Goal: Information Seeking & Learning: Learn about a topic

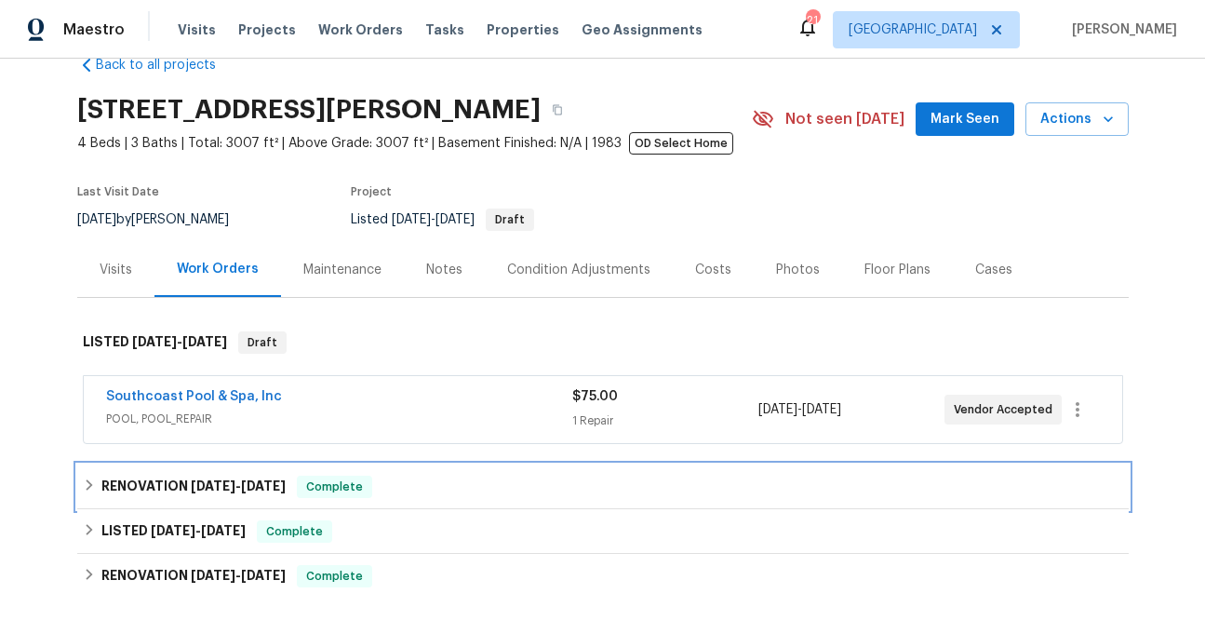
click at [264, 489] on span "[DATE]" at bounding box center [263, 485] width 45 height 13
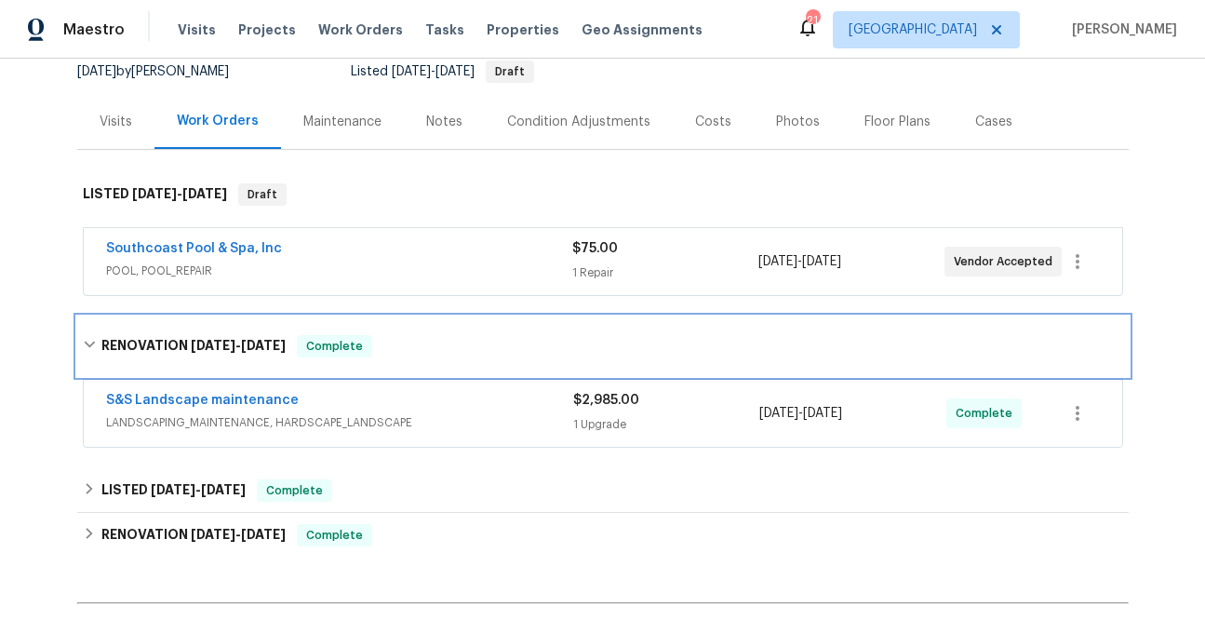
scroll to position [212, 0]
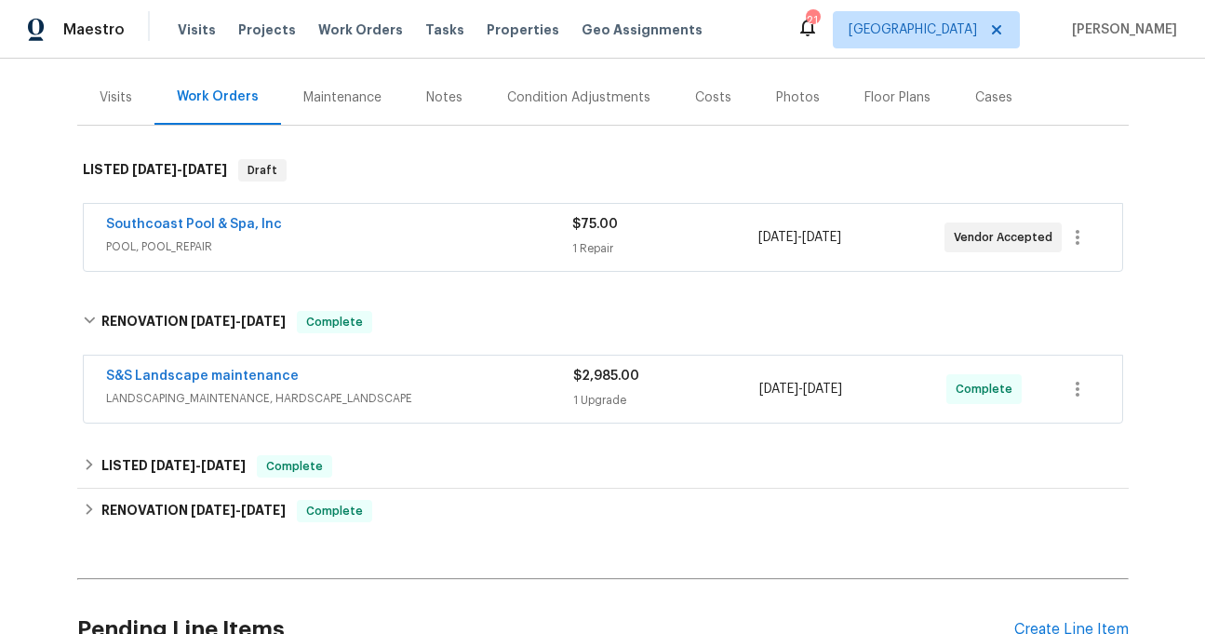
click at [287, 404] on span "LANDSCAPING_MAINTENANCE, HARDSCAPE_LANDSCAPE" at bounding box center [339, 398] width 467 height 19
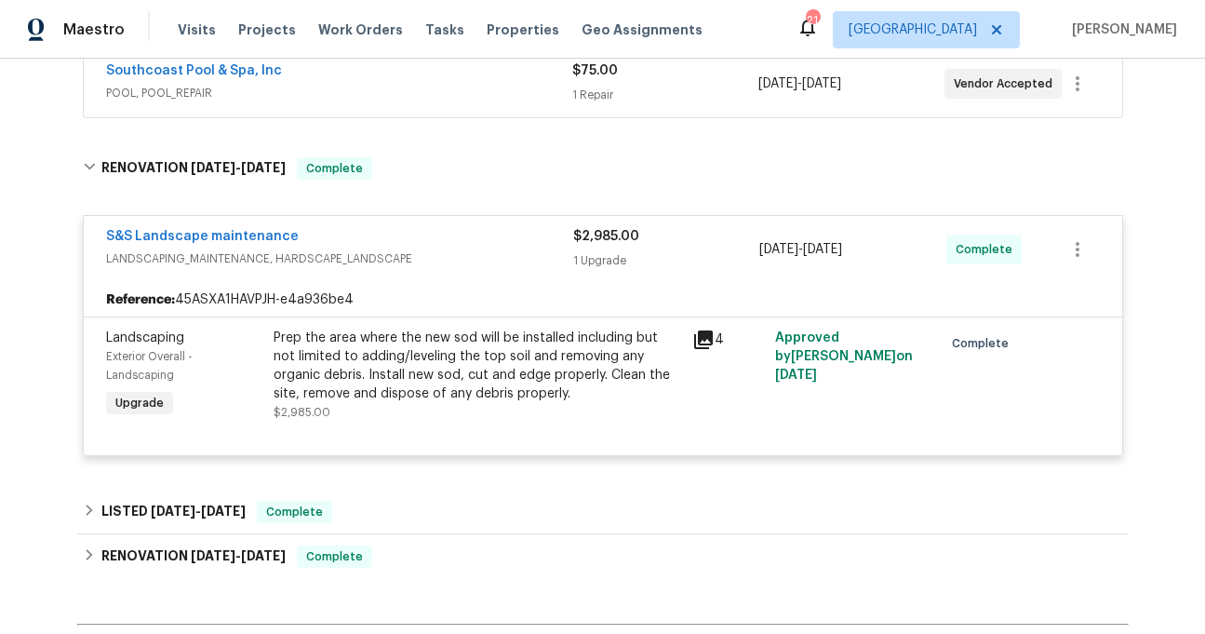
scroll to position [371, 0]
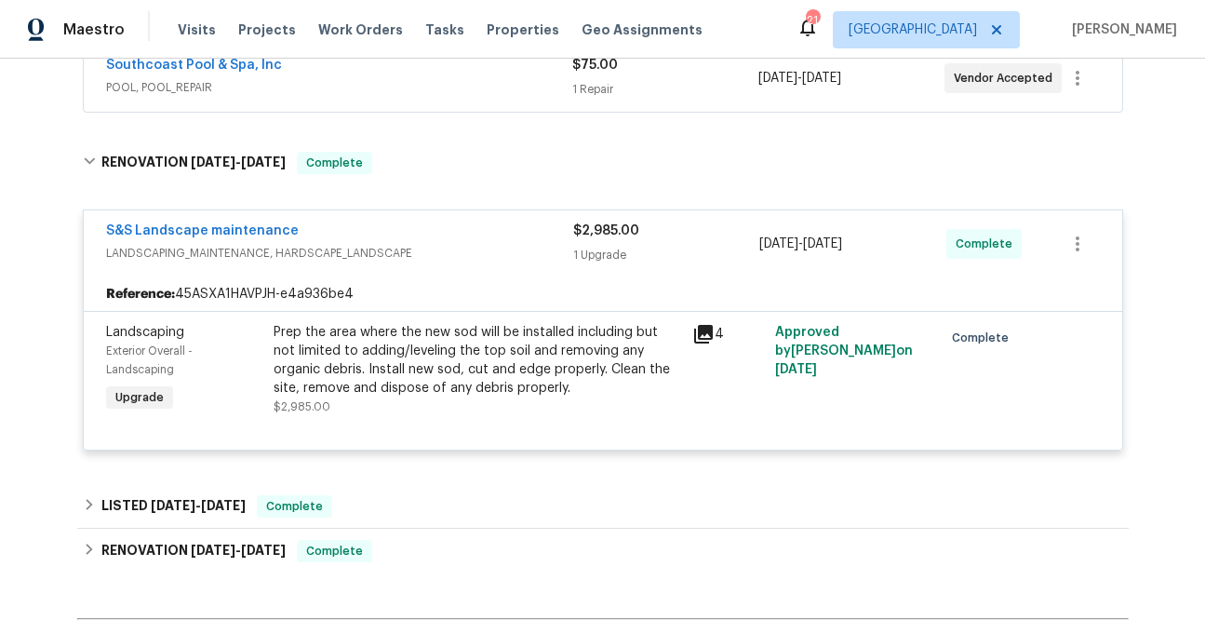
click at [356, 100] on div "Southcoast Pool & Spa, Inc POOL, POOL_REPAIR" at bounding box center [339, 78] width 466 height 45
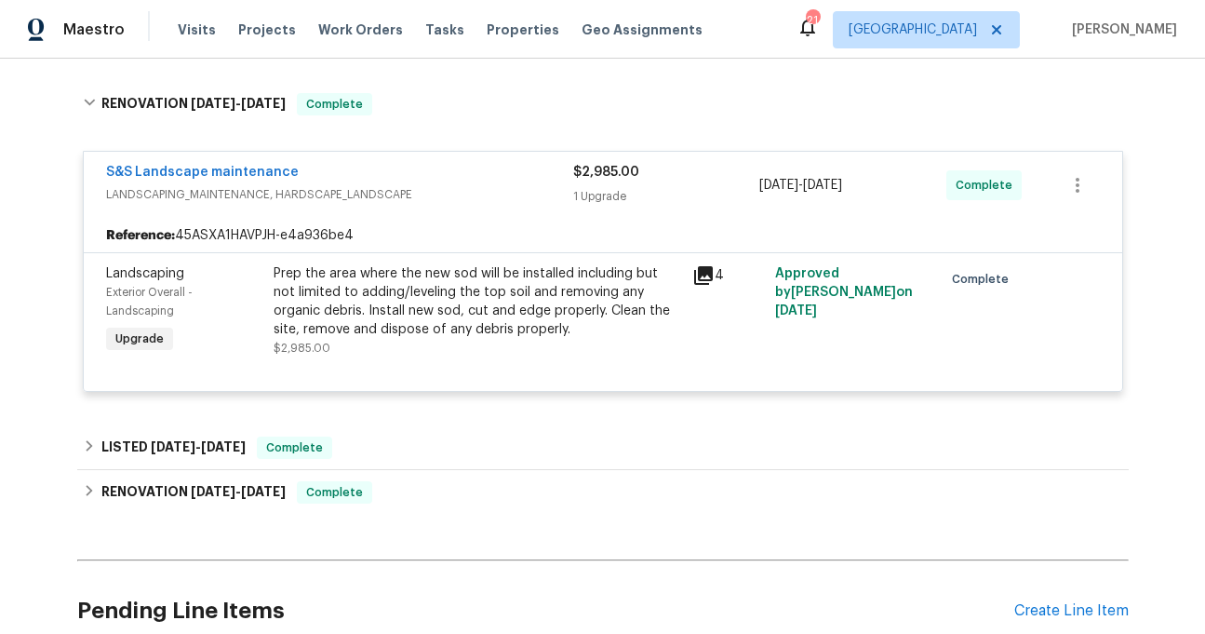
scroll to position [913, 0]
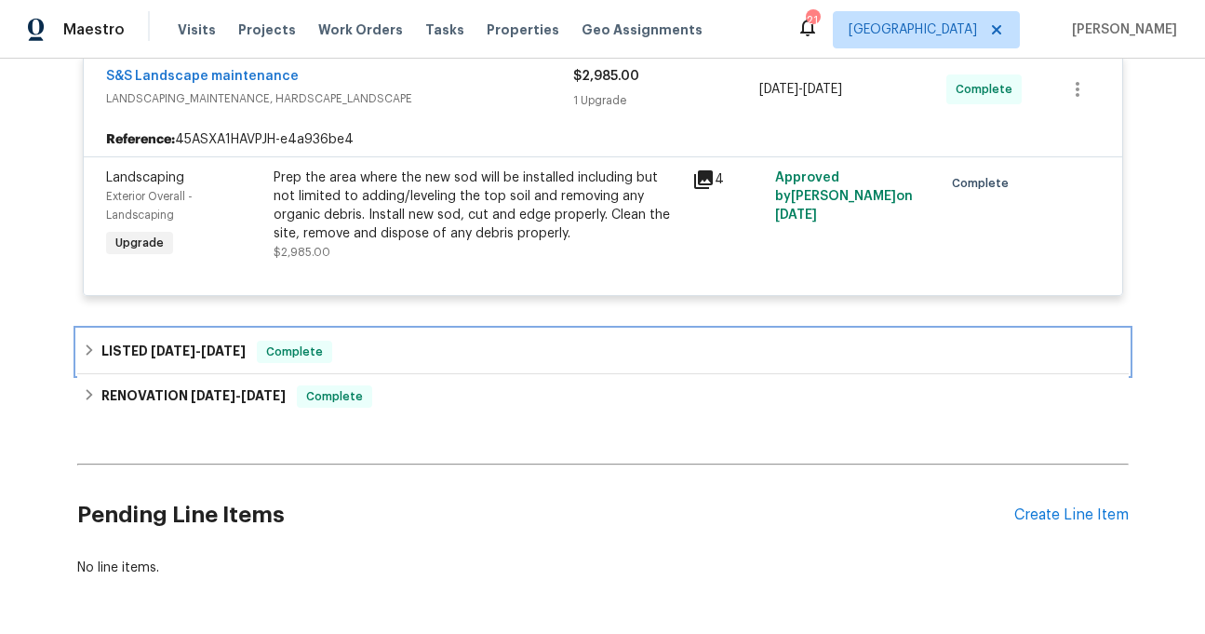
click at [195, 356] on span "[DATE]" at bounding box center [173, 350] width 45 height 13
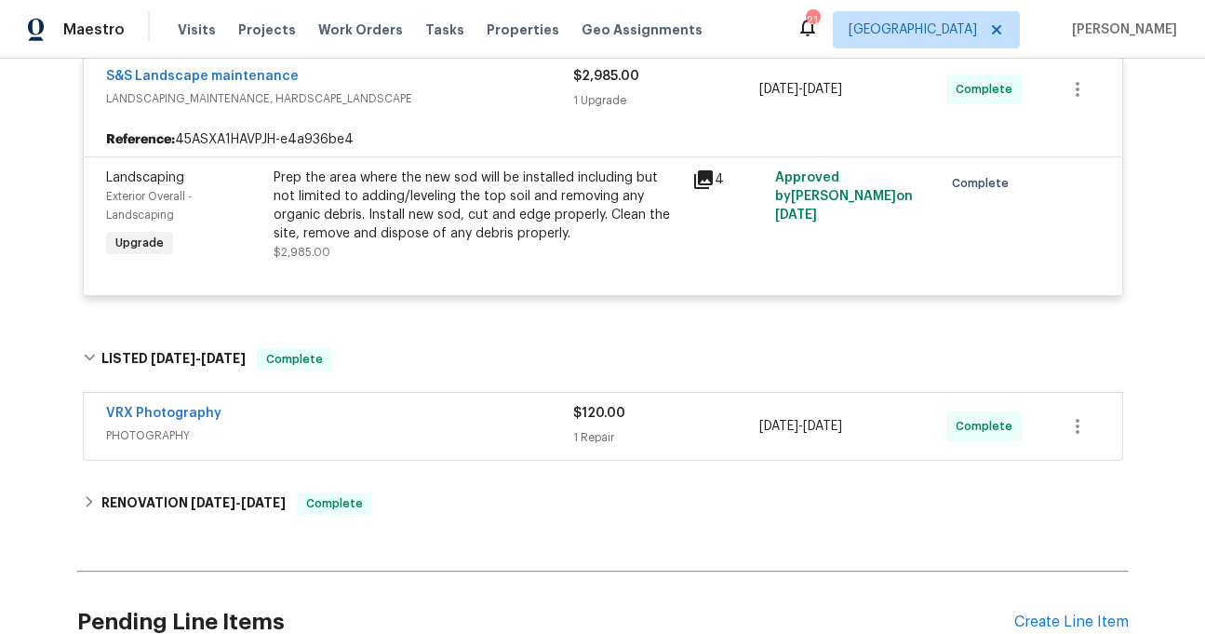
click at [197, 431] on span "PHOTOGRAPHY" at bounding box center [339, 435] width 467 height 19
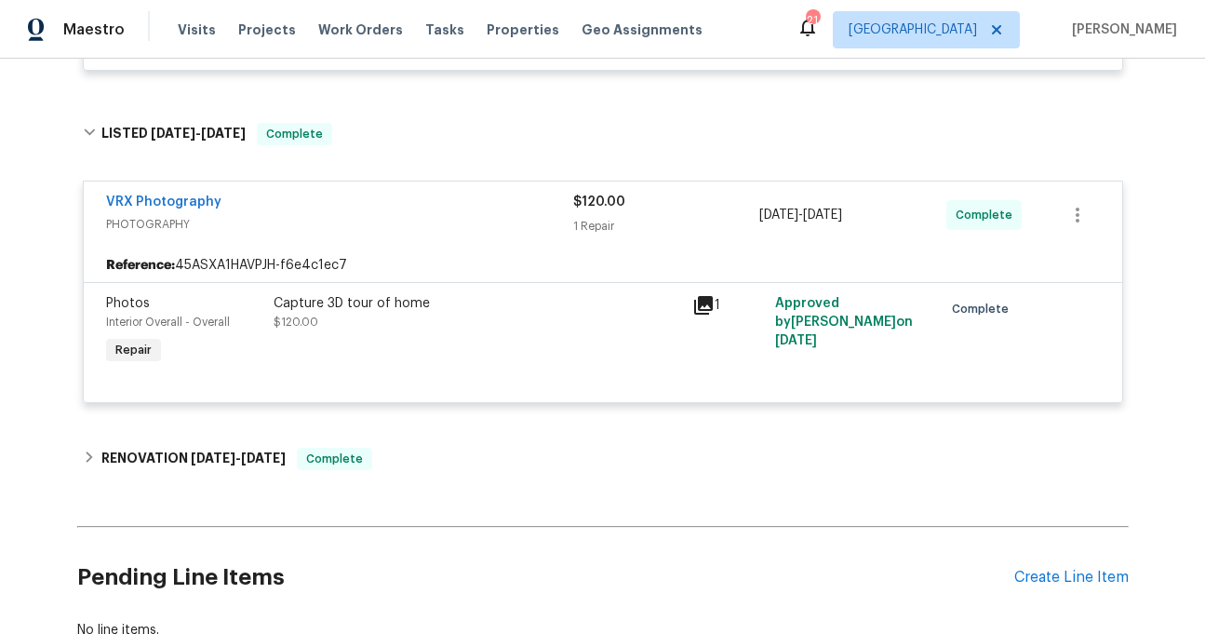
scroll to position [1174, 0]
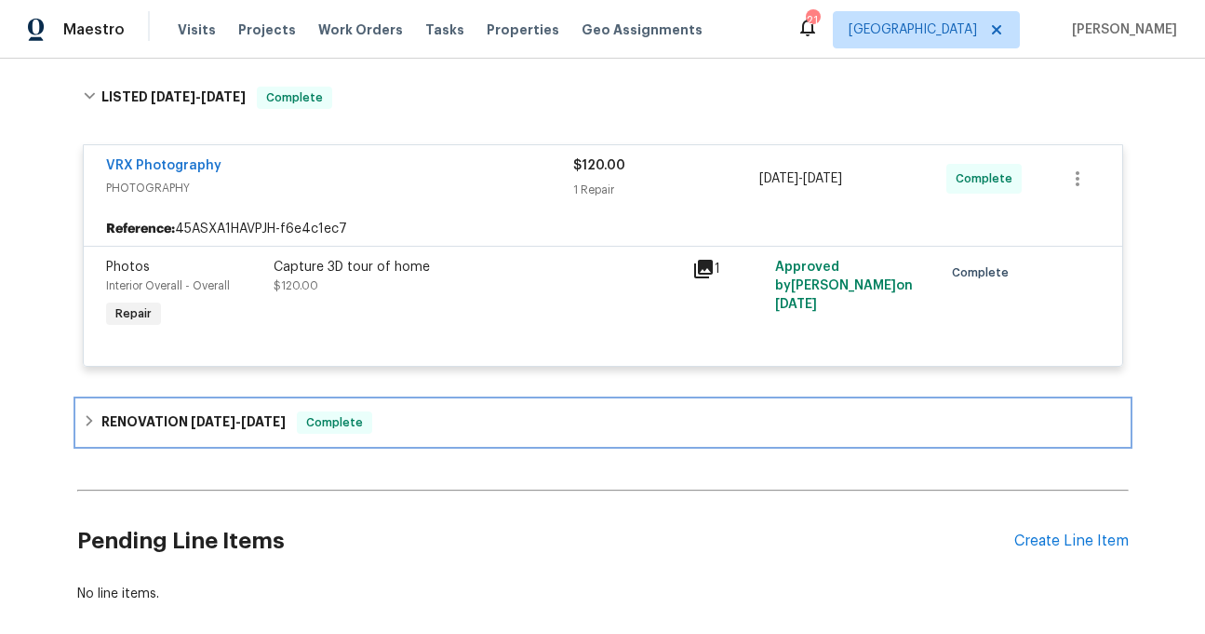
click at [154, 432] on h6 "RENOVATION [DATE] - [DATE]" at bounding box center [193, 422] width 184 height 22
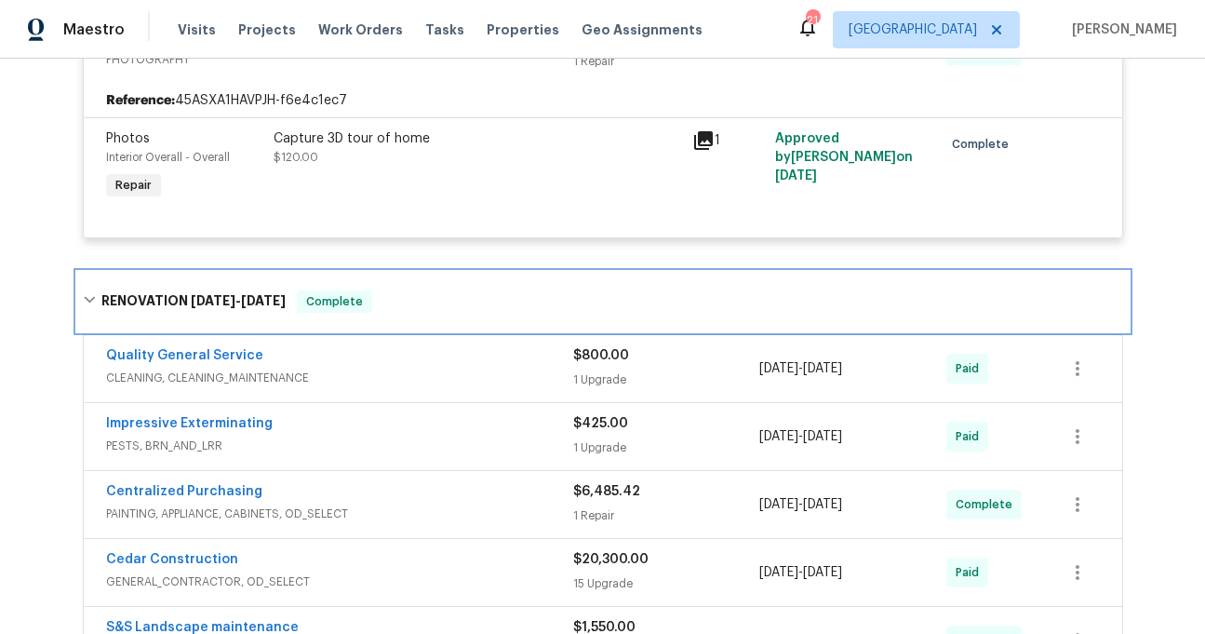
scroll to position [1382, 0]
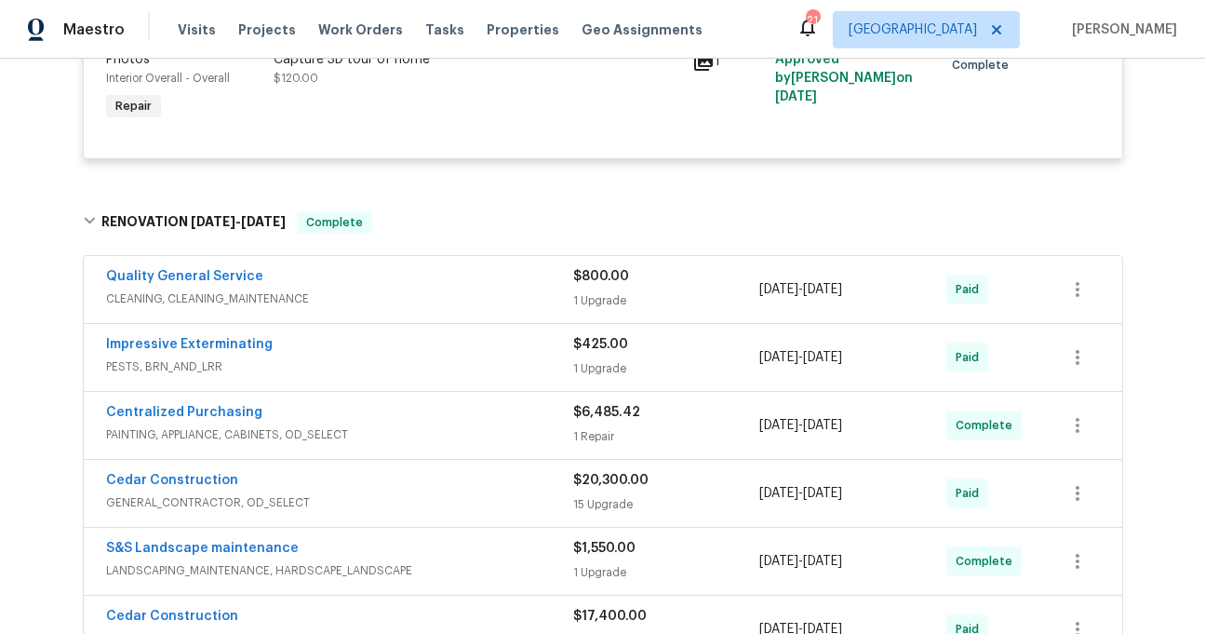
click at [299, 301] on span "CLEANING, CLEANING_MAINTENANCE" at bounding box center [339, 298] width 467 height 19
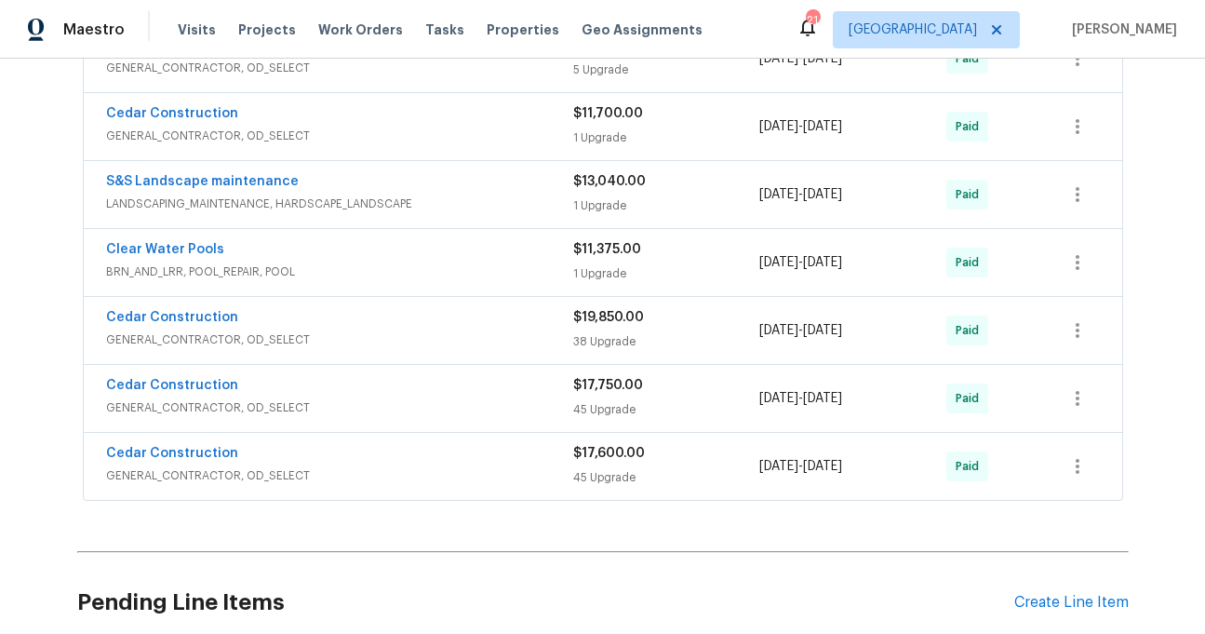
scroll to position [2966, 0]
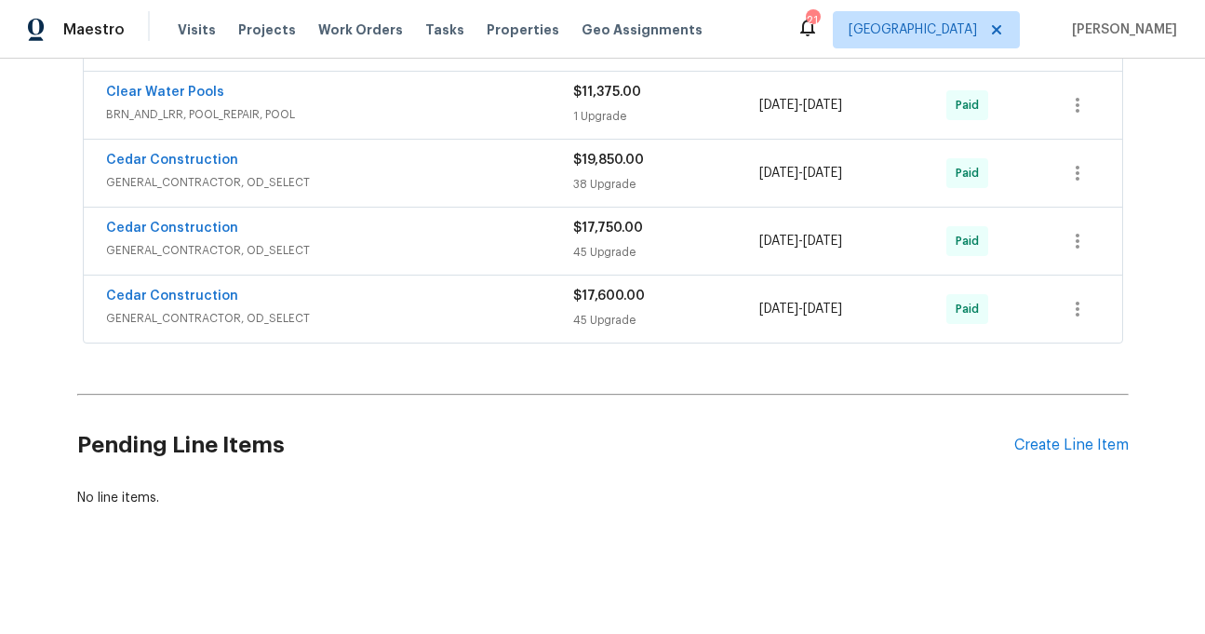
click at [269, 296] on div "Cedar Construction" at bounding box center [339, 298] width 467 height 22
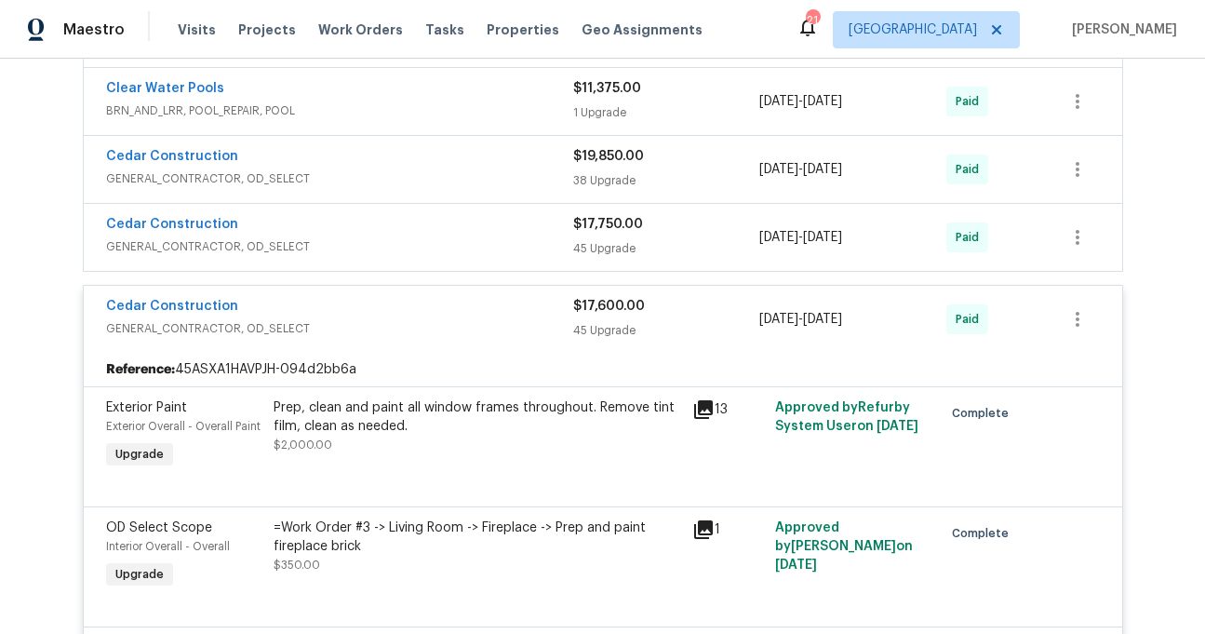
click at [261, 245] on span "GENERAL_CONTRACTOR, OD_SELECT" at bounding box center [339, 246] width 467 height 19
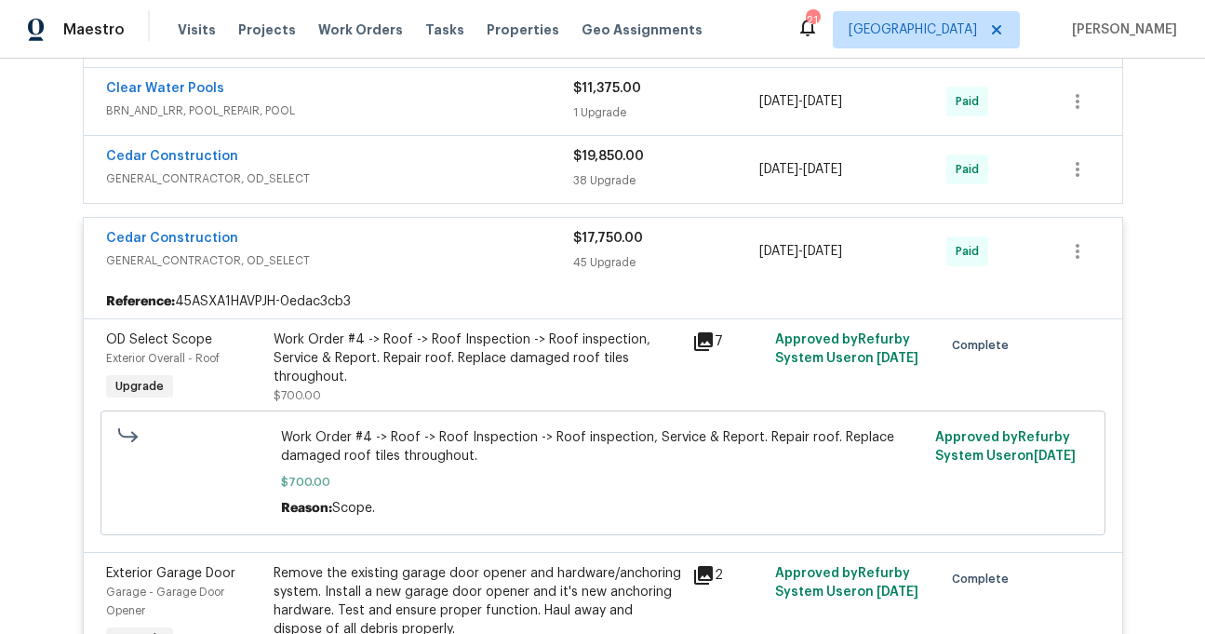
drag, startPoint x: 257, startPoint y: 178, endPoint x: 263, endPoint y: 119, distance: 59.0
click at [257, 178] on span "GENERAL_CONTRACTOR, OD_SELECT" at bounding box center [339, 178] width 467 height 19
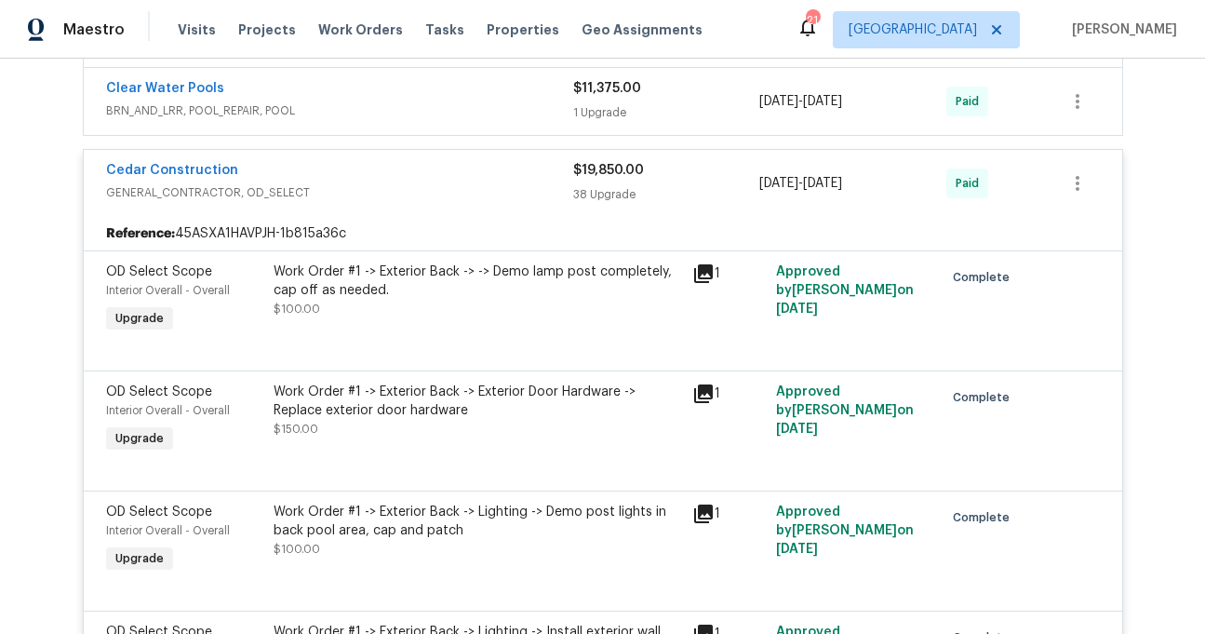
click at [265, 101] on div "Clear Water Pools" at bounding box center [339, 90] width 467 height 22
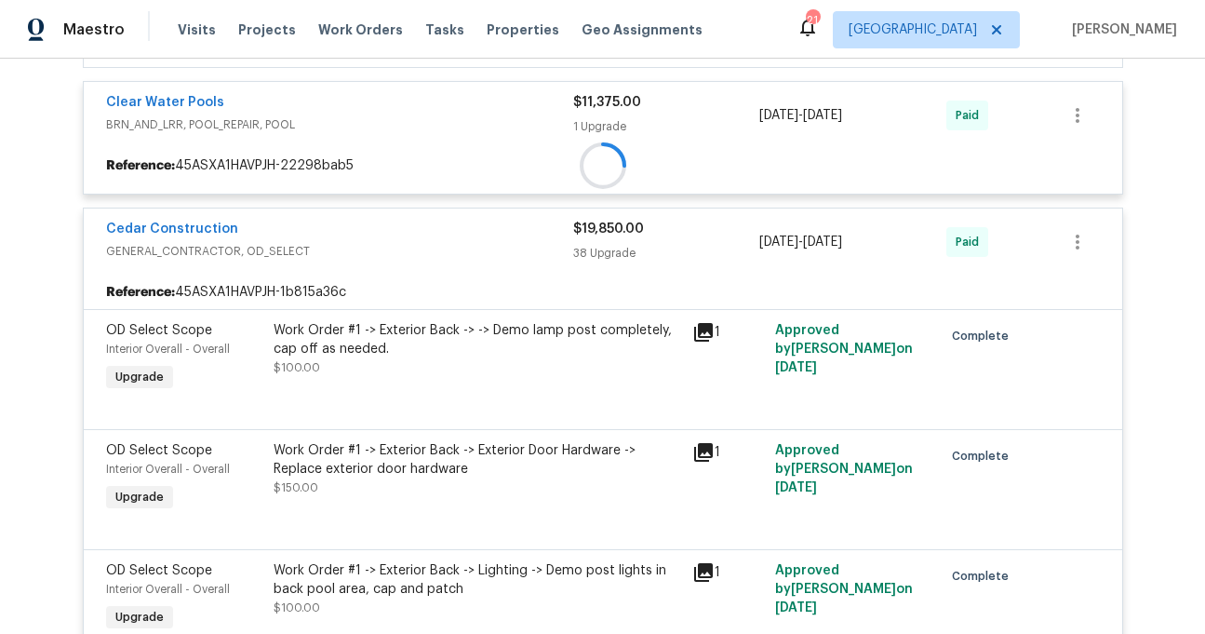
click at [256, 34] on div "S&S Landscape maintenance" at bounding box center [339, 22] width 467 height 22
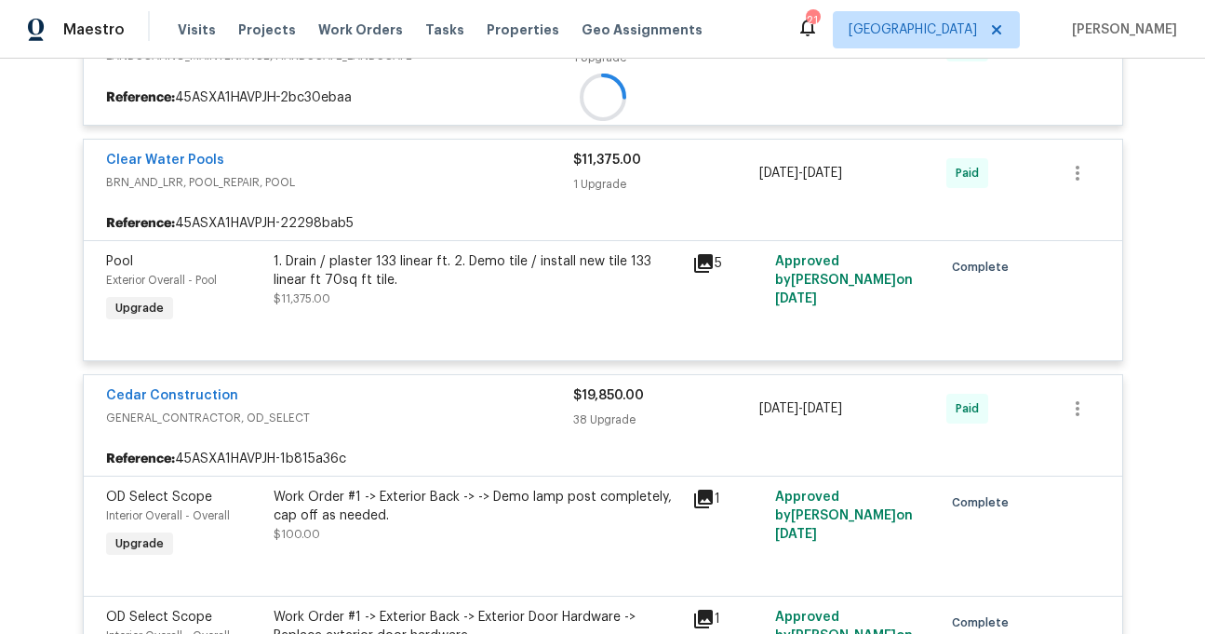
scroll to position [2808, 0]
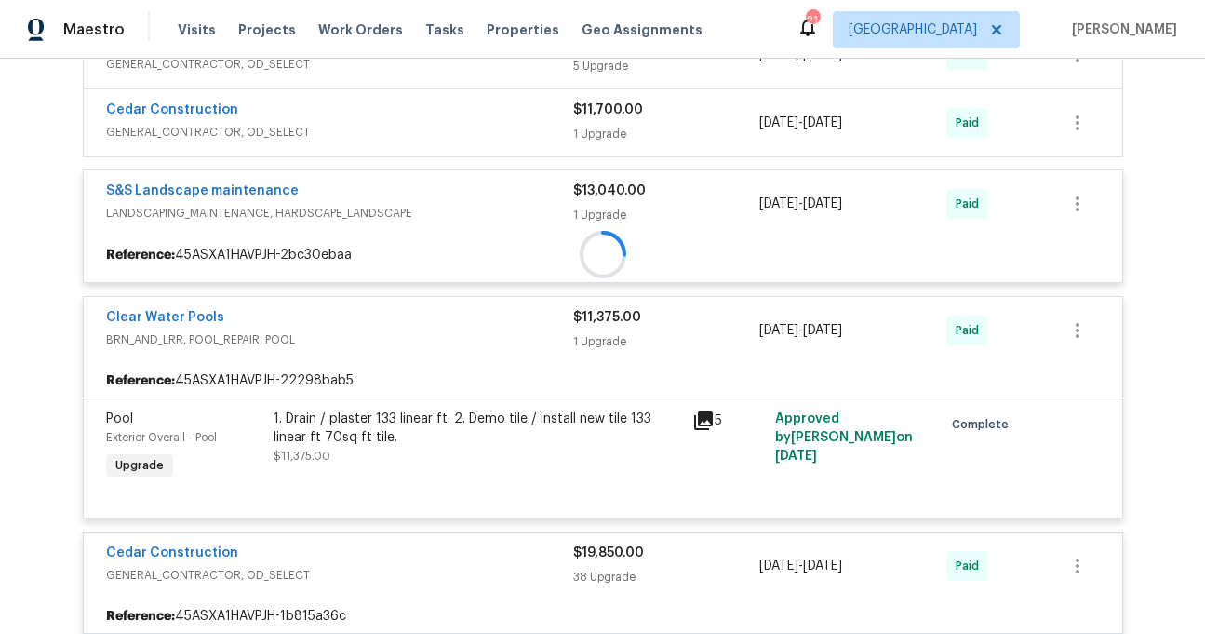
click at [254, 134] on span "GENERAL_CONTRACTOR, OD_SELECT" at bounding box center [339, 132] width 467 height 19
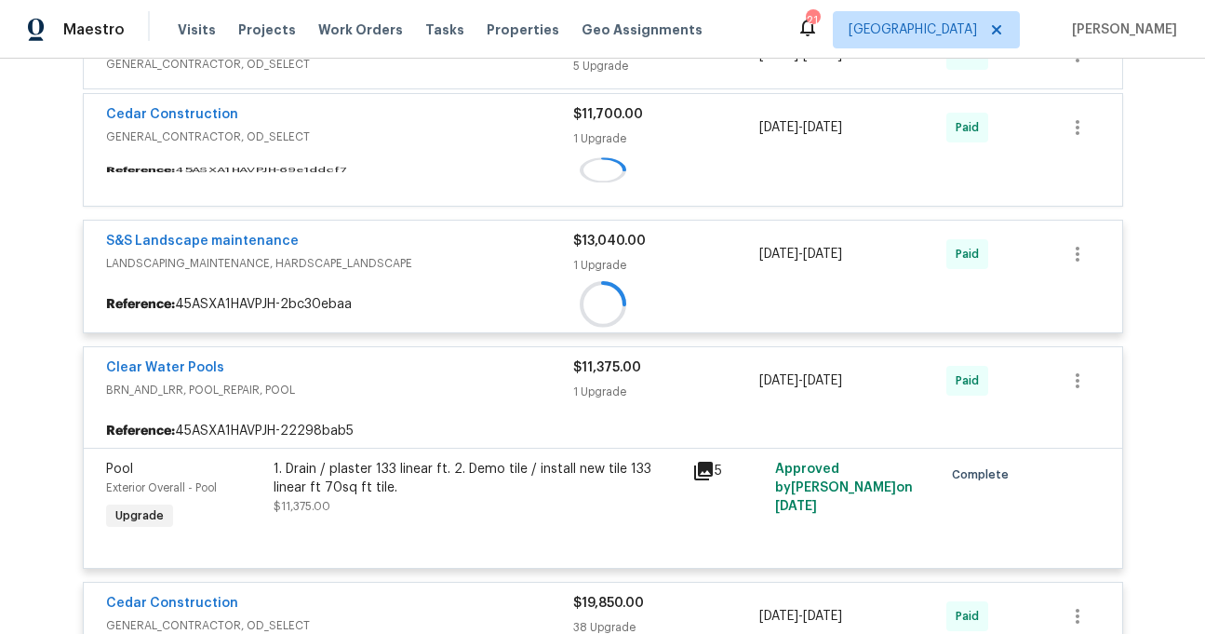
scroll to position [2629, 0]
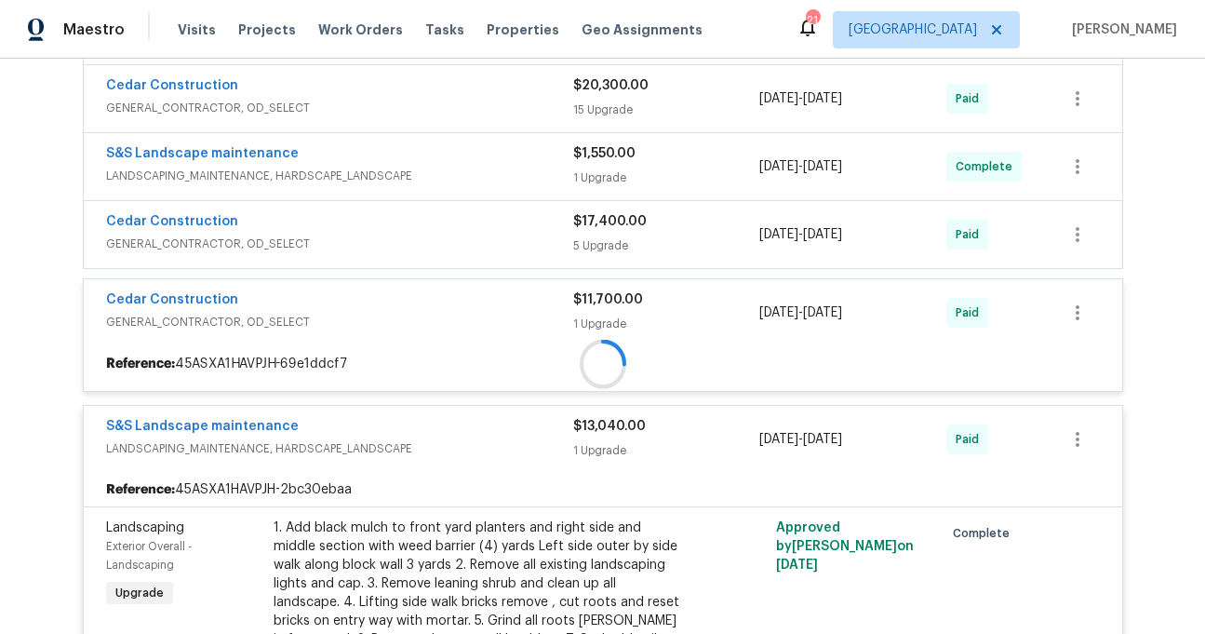
click at [240, 239] on span "GENERAL_CONTRACTOR, OD_SELECT" at bounding box center [339, 244] width 467 height 19
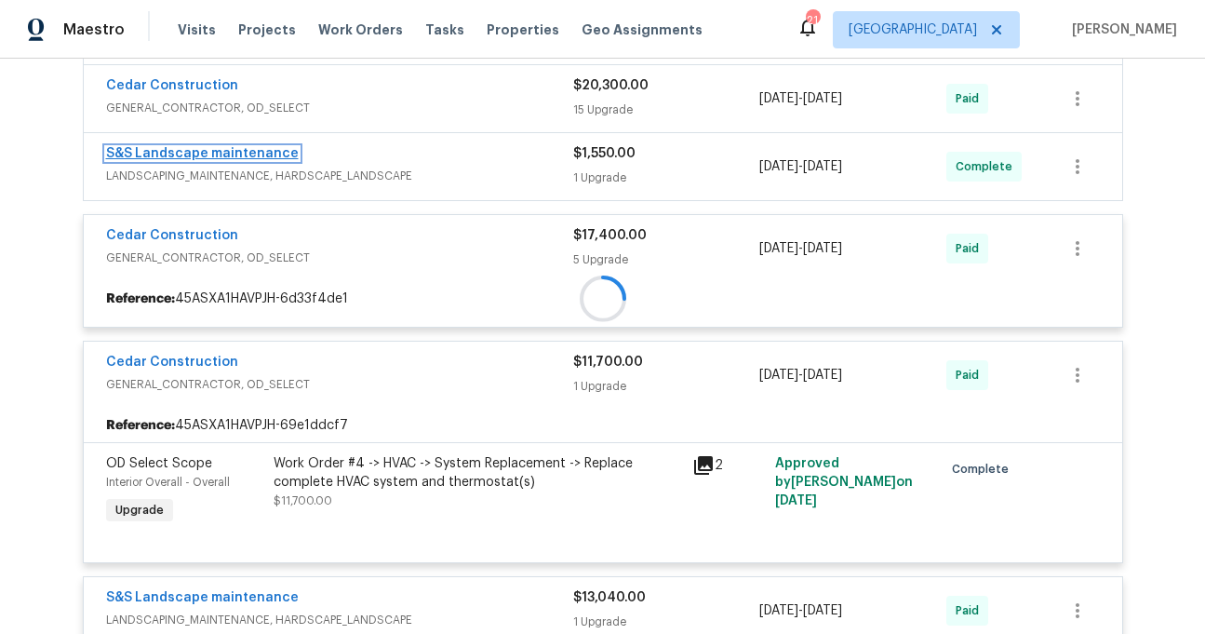
click at [278, 154] on link "S&S Landscape maintenance" at bounding box center [202, 153] width 193 height 13
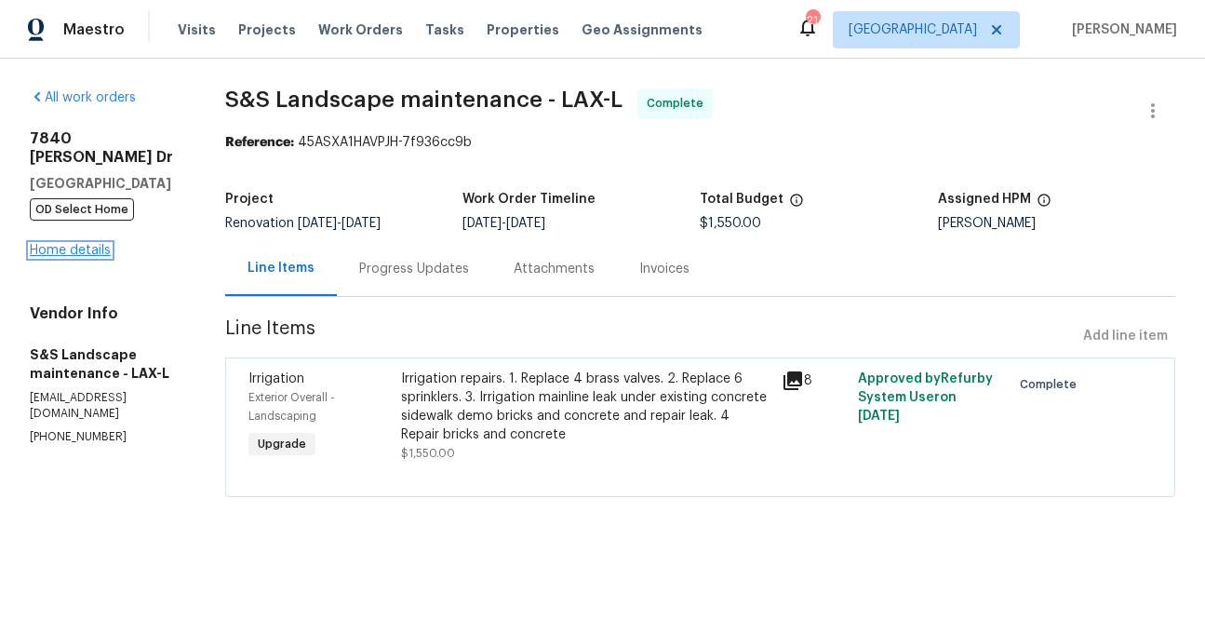
click at [78, 244] on link "Home details" at bounding box center [70, 250] width 81 height 13
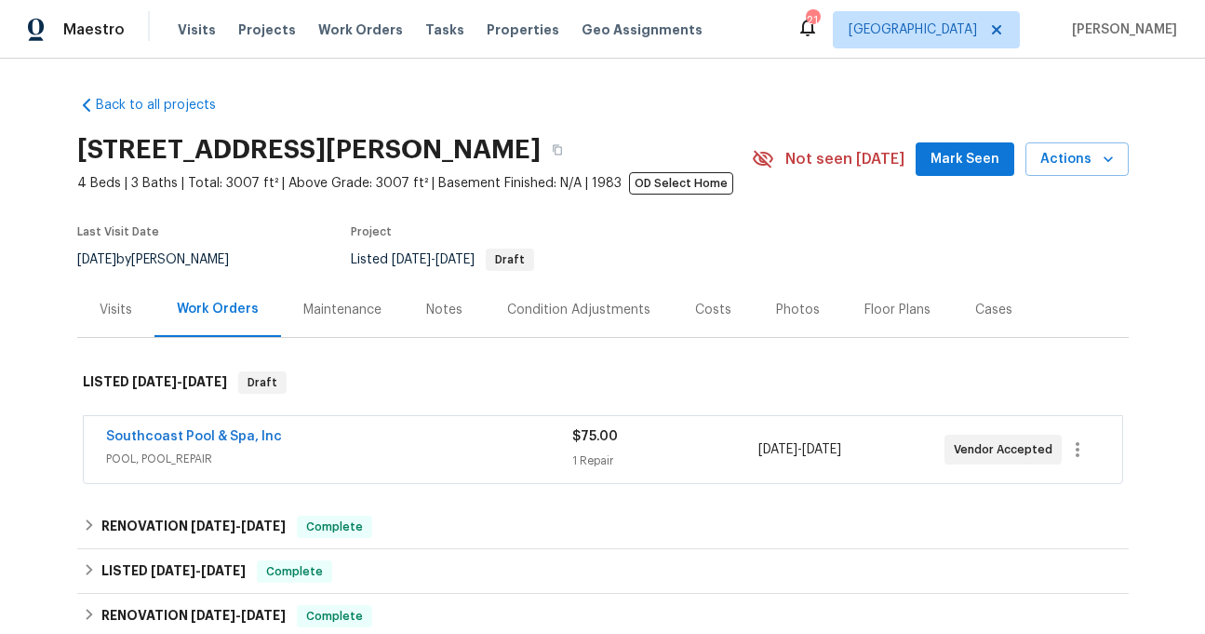
scroll to position [289, 0]
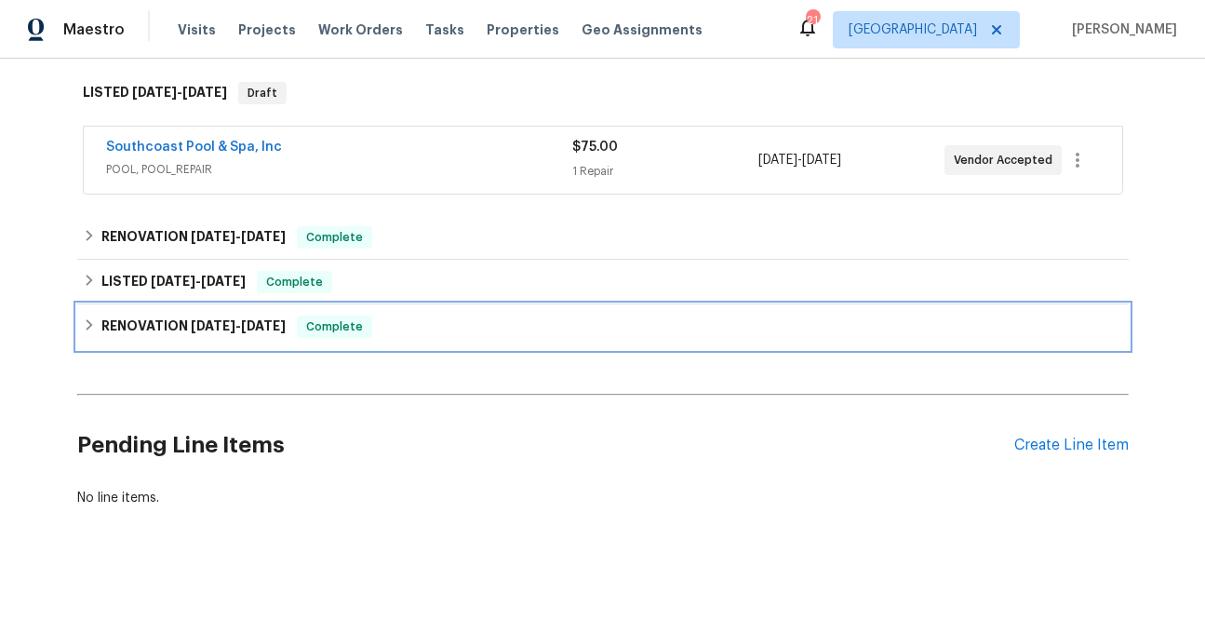
click at [265, 331] on span "[DATE]" at bounding box center [263, 325] width 45 height 13
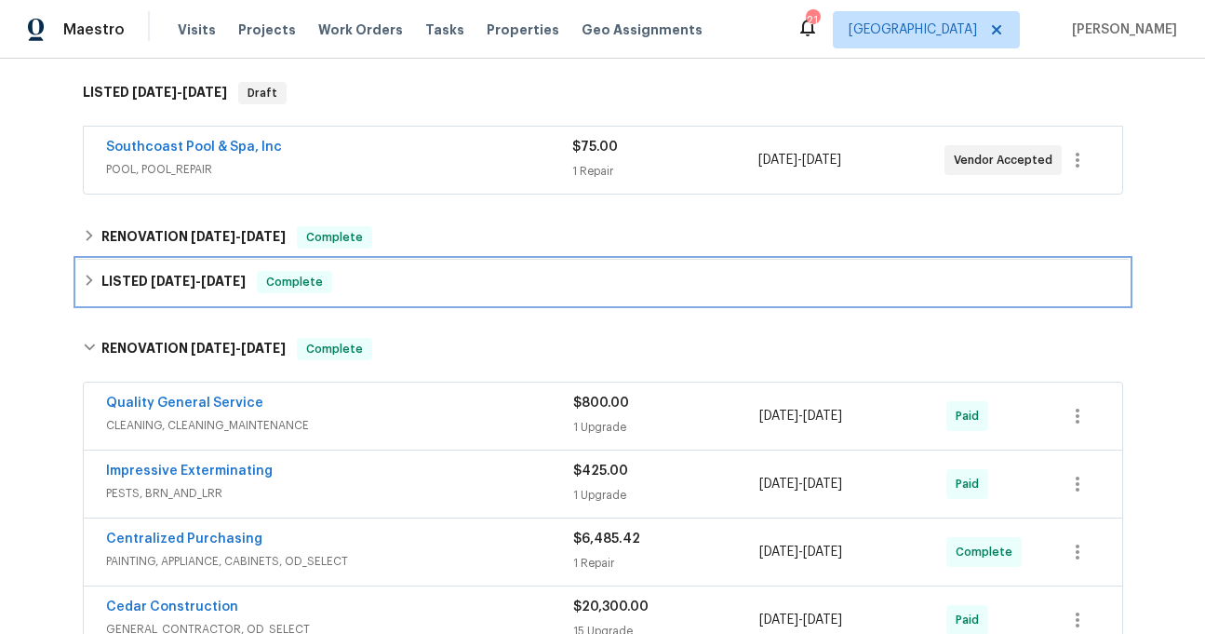
click at [260, 284] on div "LISTED [DATE] - [DATE] Complete" at bounding box center [603, 282] width 1040 height 22
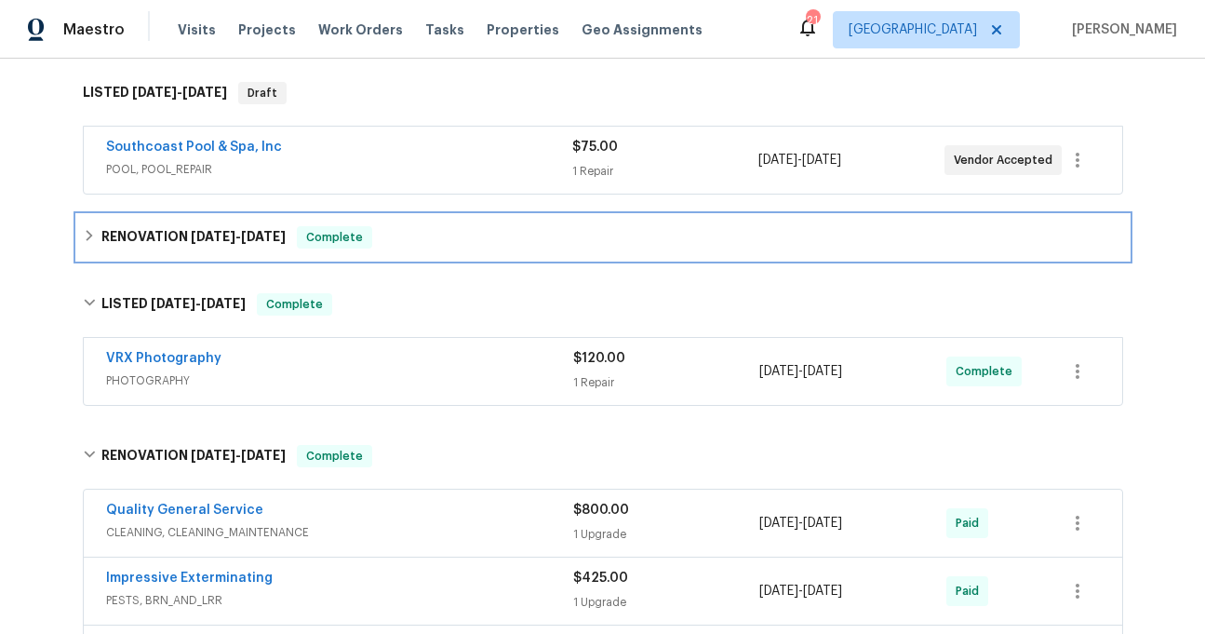
click at [266, 237] on span "[DATE]" at bounding box center [263, 236] width 45 height 13
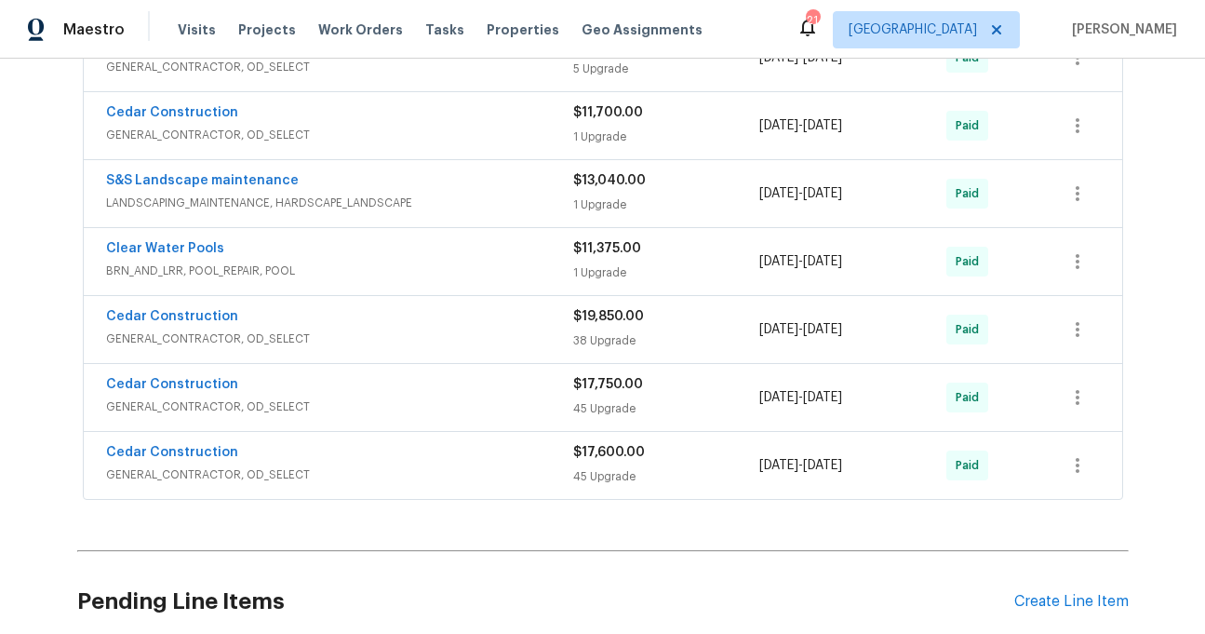
scroll to position [1343, 0]
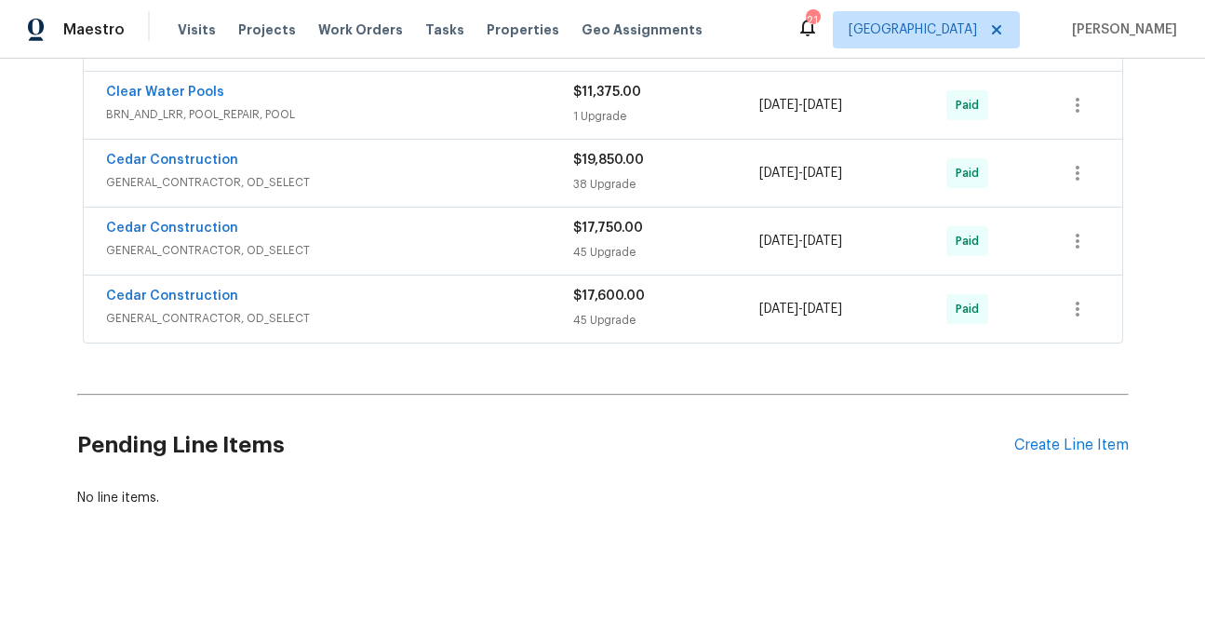
click at [283, 323] on span "GENERAL_CONTRACTOR, OD_SELECT" at bounding box center [339, 318] width 467 height 19
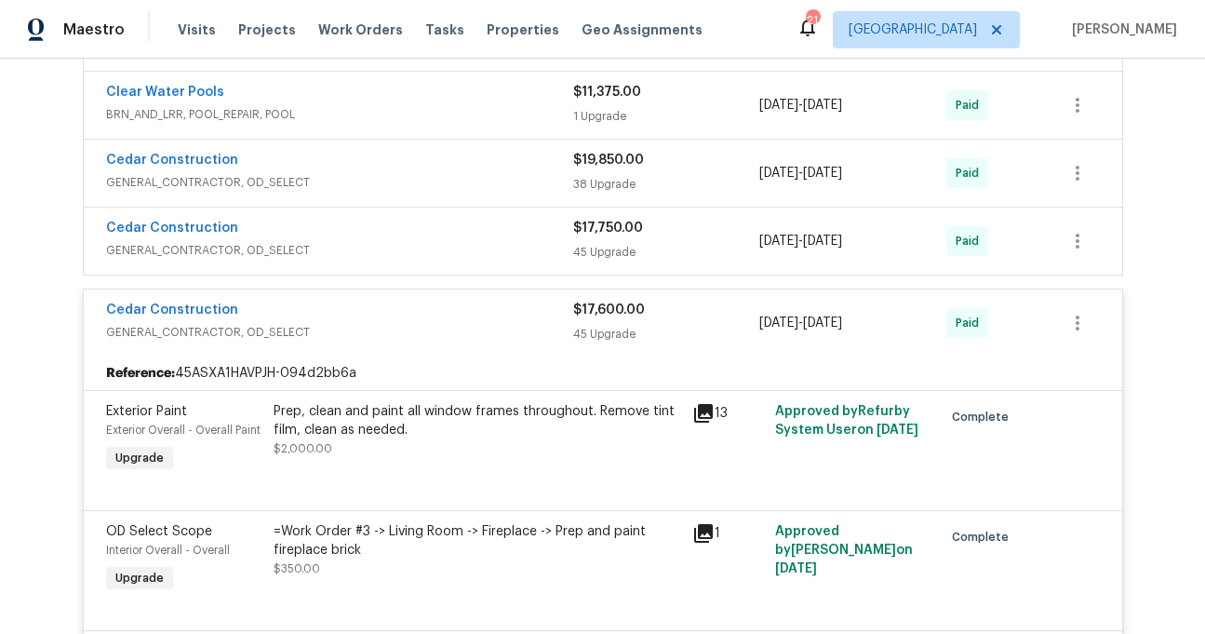
click at [334, 176] on span "GENERAL_CONTRACTOR, OD_SELECT" at bounding box center [339, 182] width 467 height 19
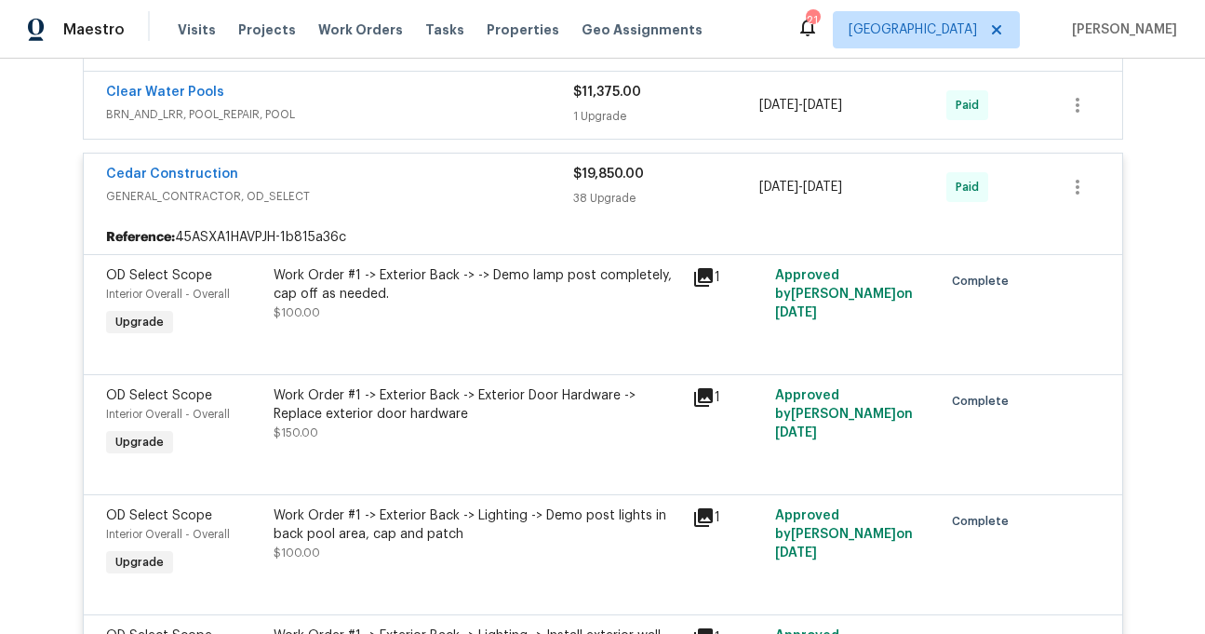
click at [332, 108] on span "BRN_AND_LRR, POOL_REPAIR, POOL" at bounding box center [339, 114] width 467 height 19
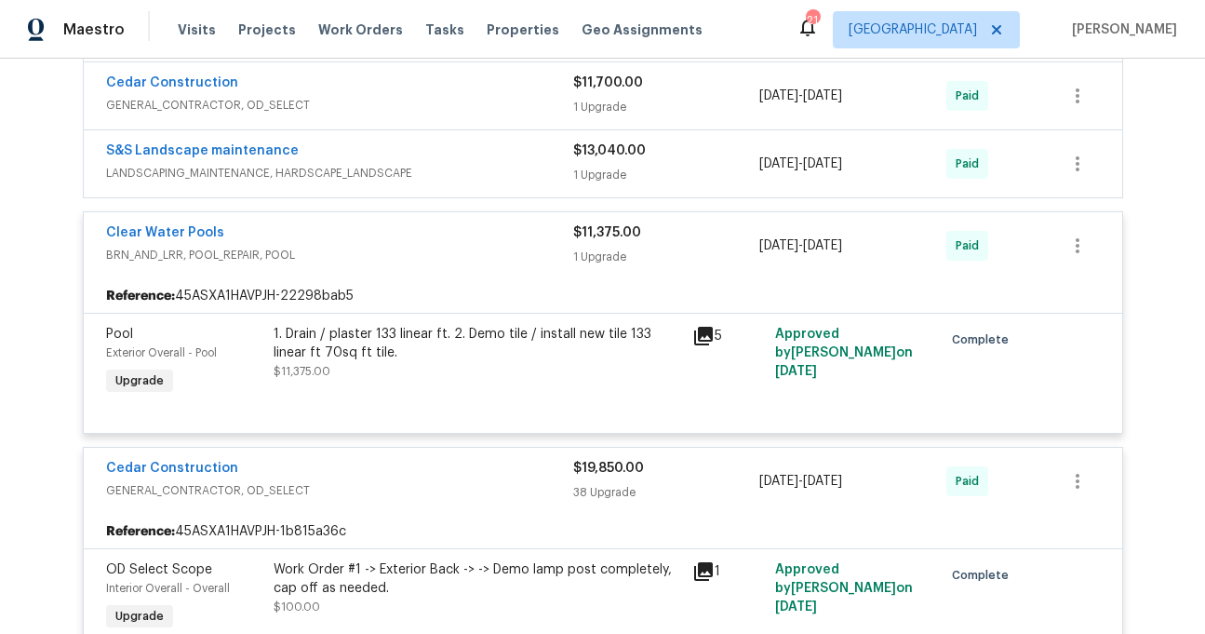
scroll to position [1156, 0]
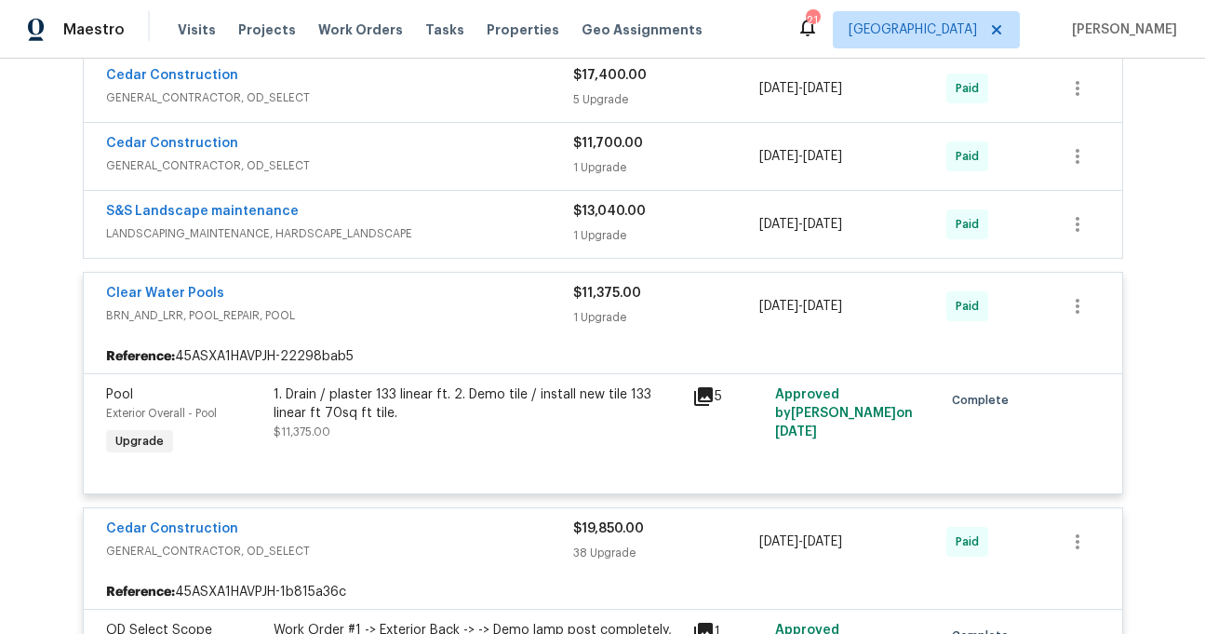
click at [307, 218] on div "S&S Landscape maintenance" at bounding box center [339, 213] width 467 height 22
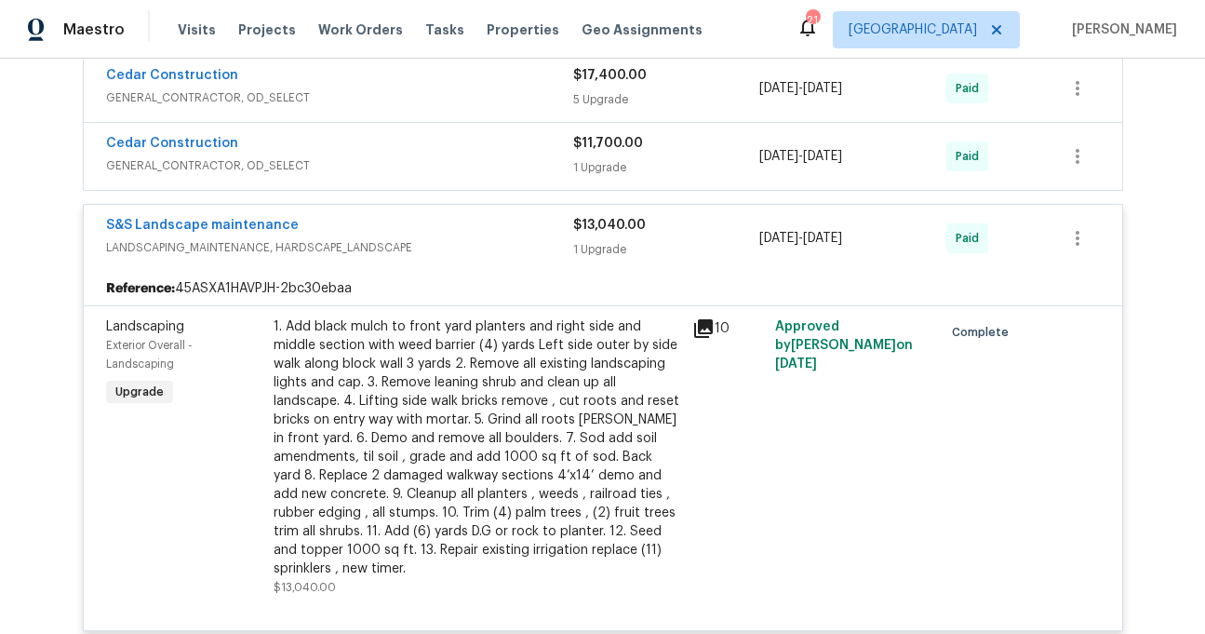
click at [369, 154] on div "Cedar Construction" at bounding box center [339, 145] width 467 height 22
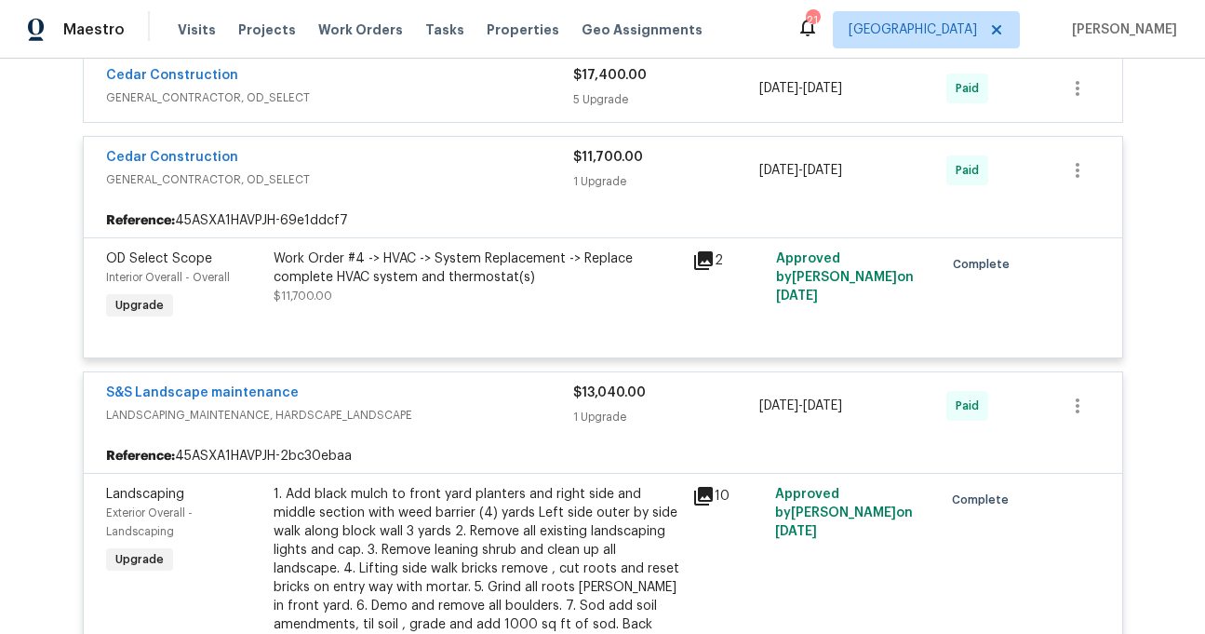
click at [377, 81] on div "Cedar Construction" at bounding box center [339, 77] width 467 height 22
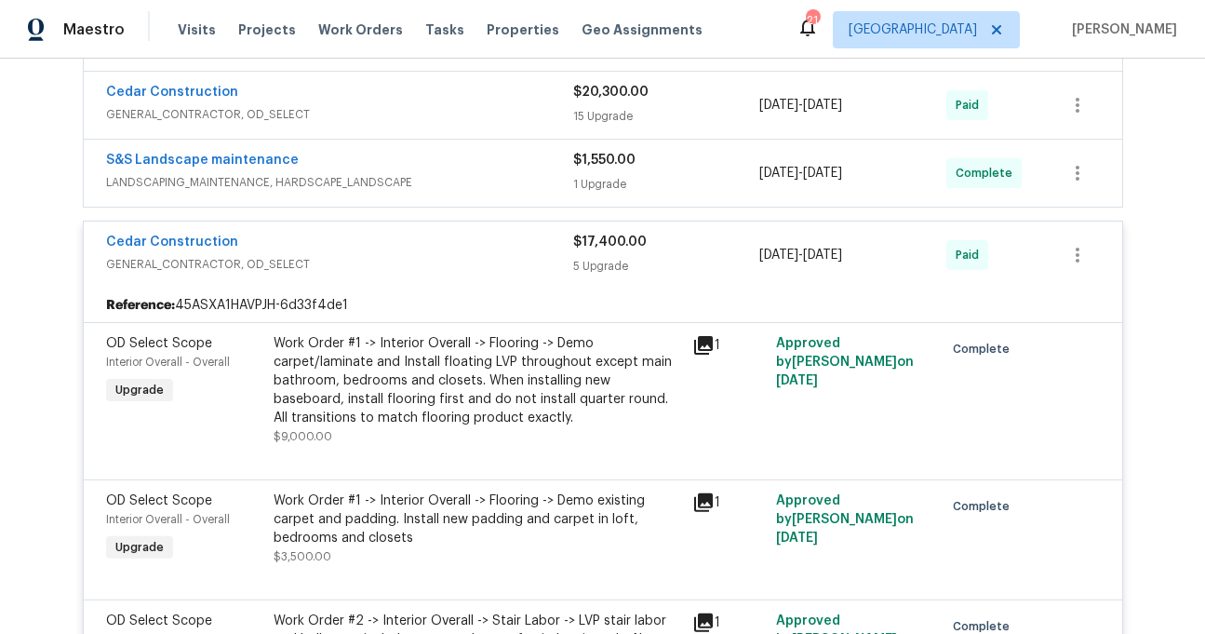
click at [354, 173] on div "S&S Landscape maintenance" at bounding box center [339, 162] width 467 height 22
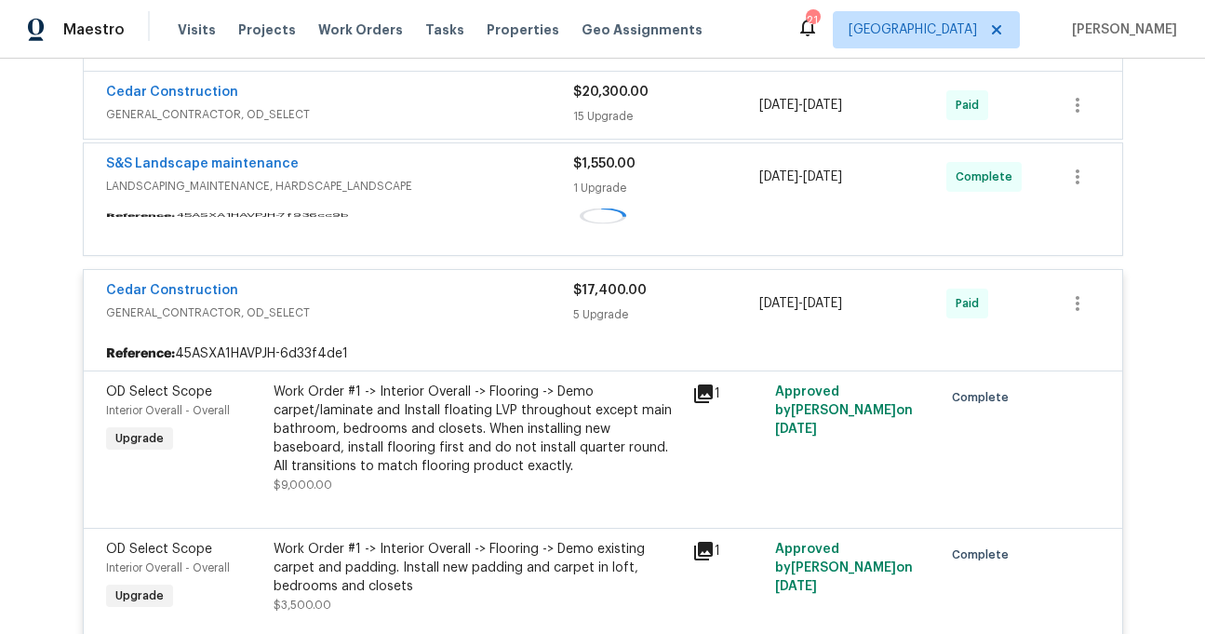
scroll to position [941, 0]
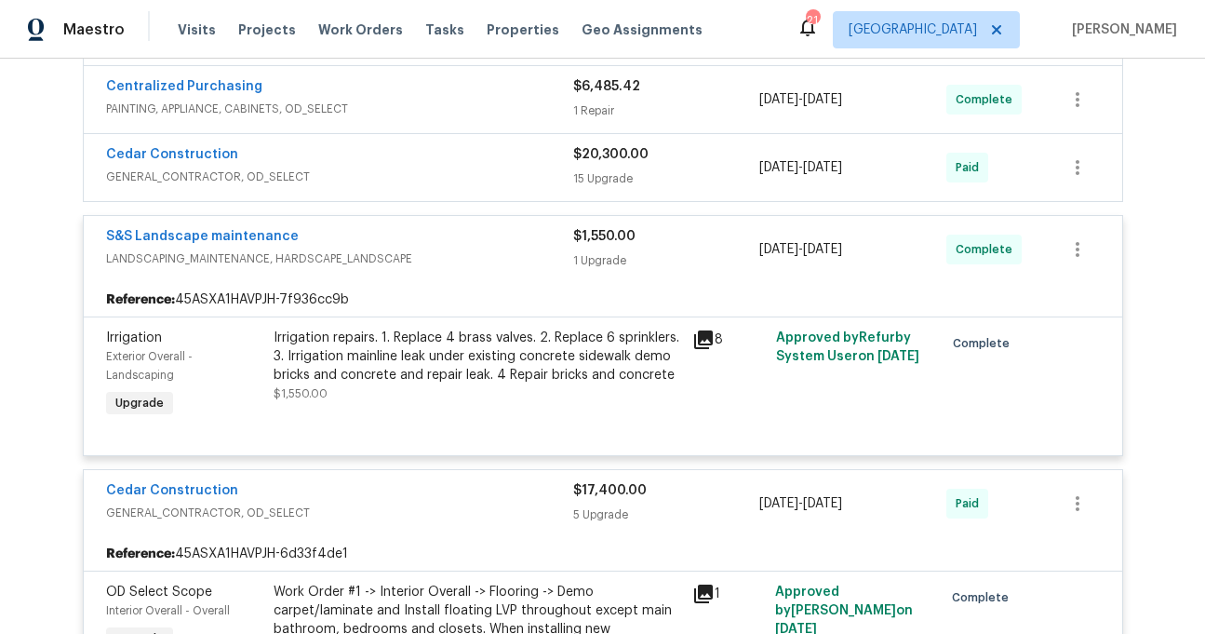
click at [364, 174] on span "GENERAL_CONTRACTOR, OD_SELECT" at bounding box center [339, 177] width 467 height 19
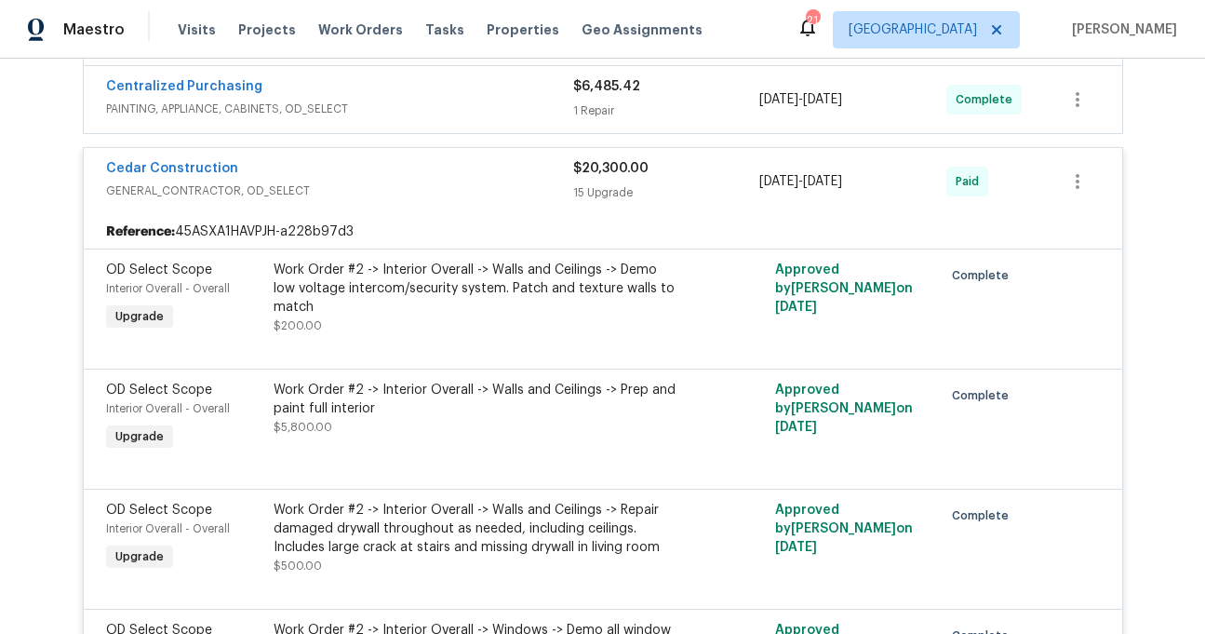
click at [373, 101] on span "PAINTING, APPLIANCE, CABINETS, OD_SELECT" at bounding box center [339, 109] width 467 height 19
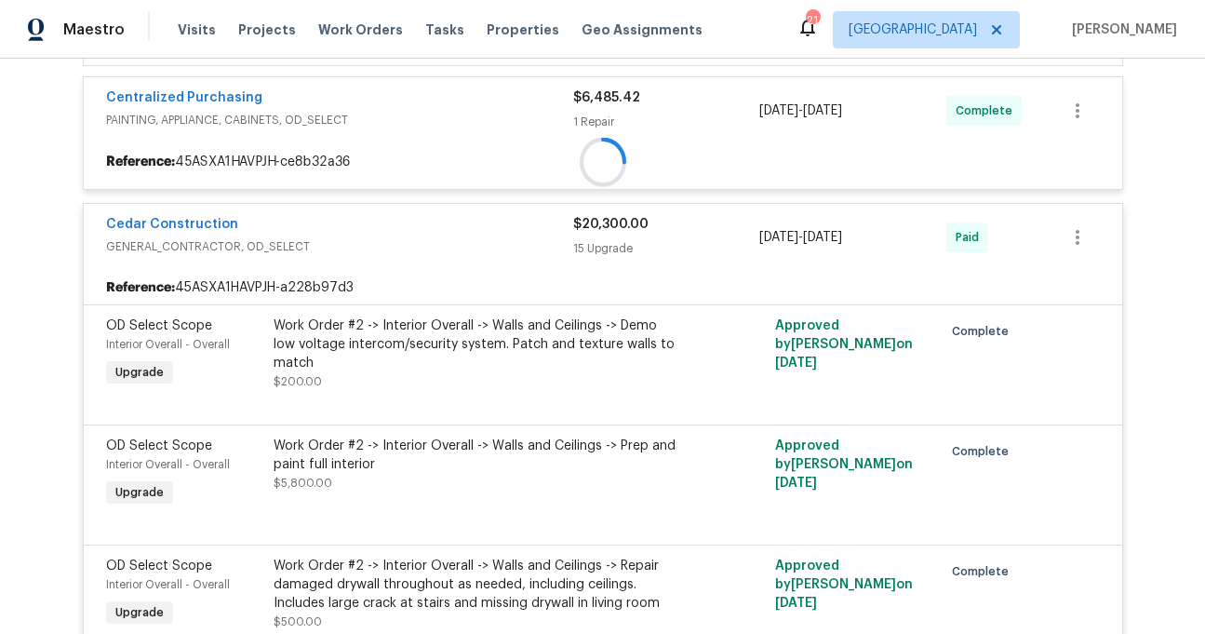
scroll to position [679, 0]
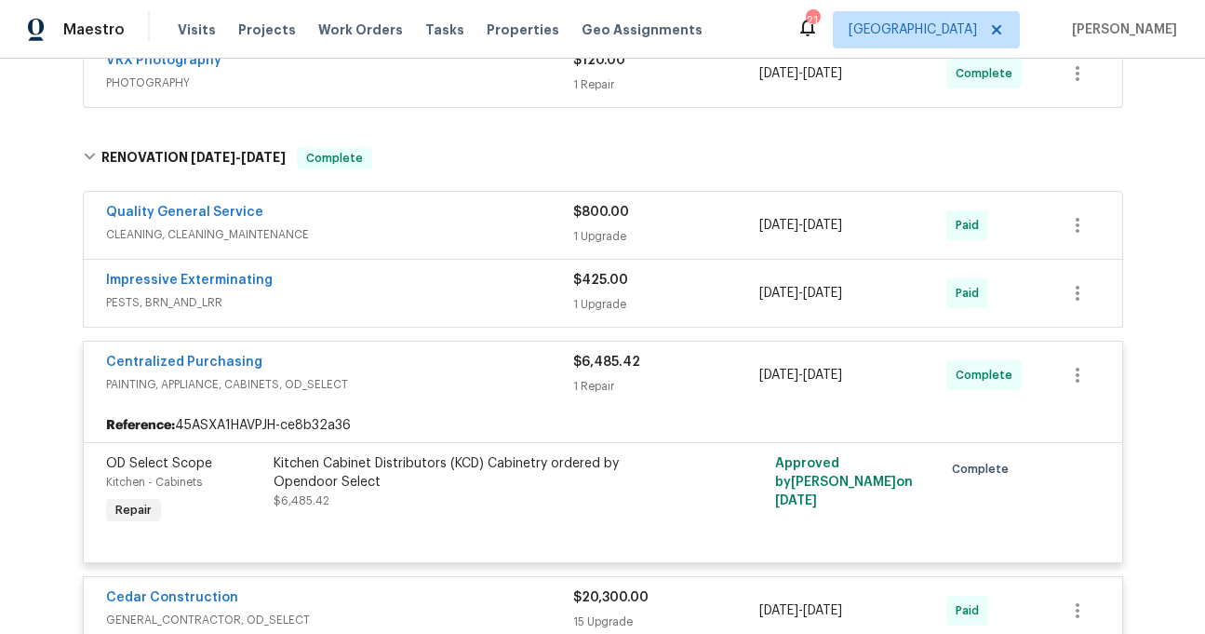
click at [305, 294] on span "PESTS, BRN_AND_LRR" at bounding box center [339, 302] width 467 height 19
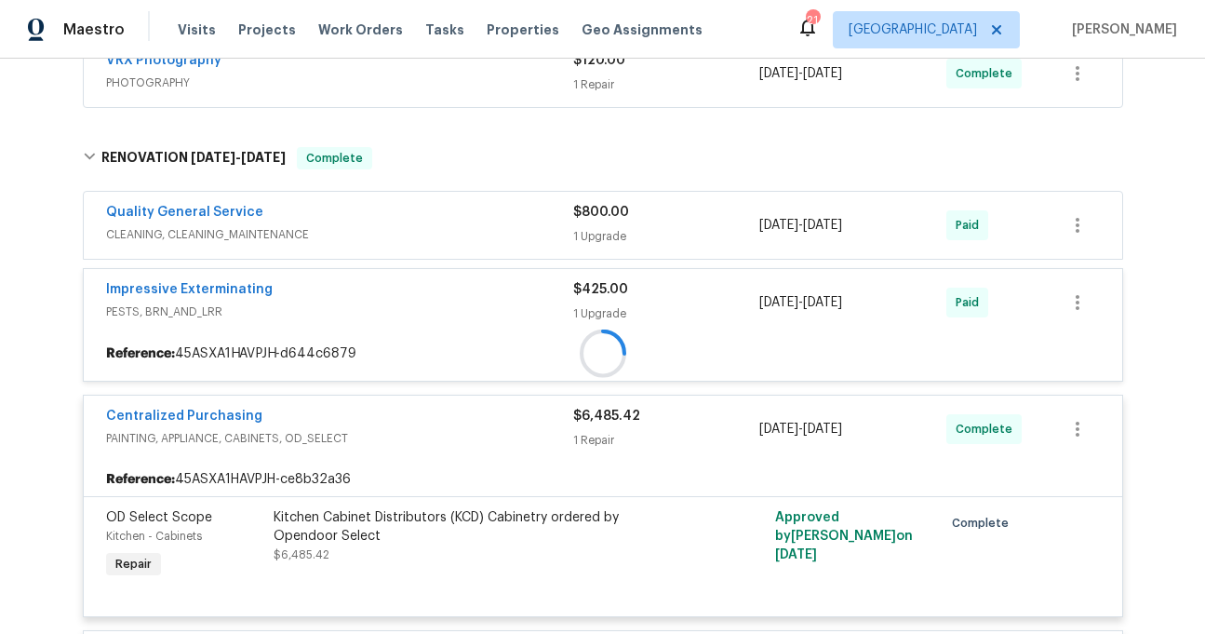
click at [306, 217] on div "Quality General Service" at bounding box center [339, 214] width 467 height 22
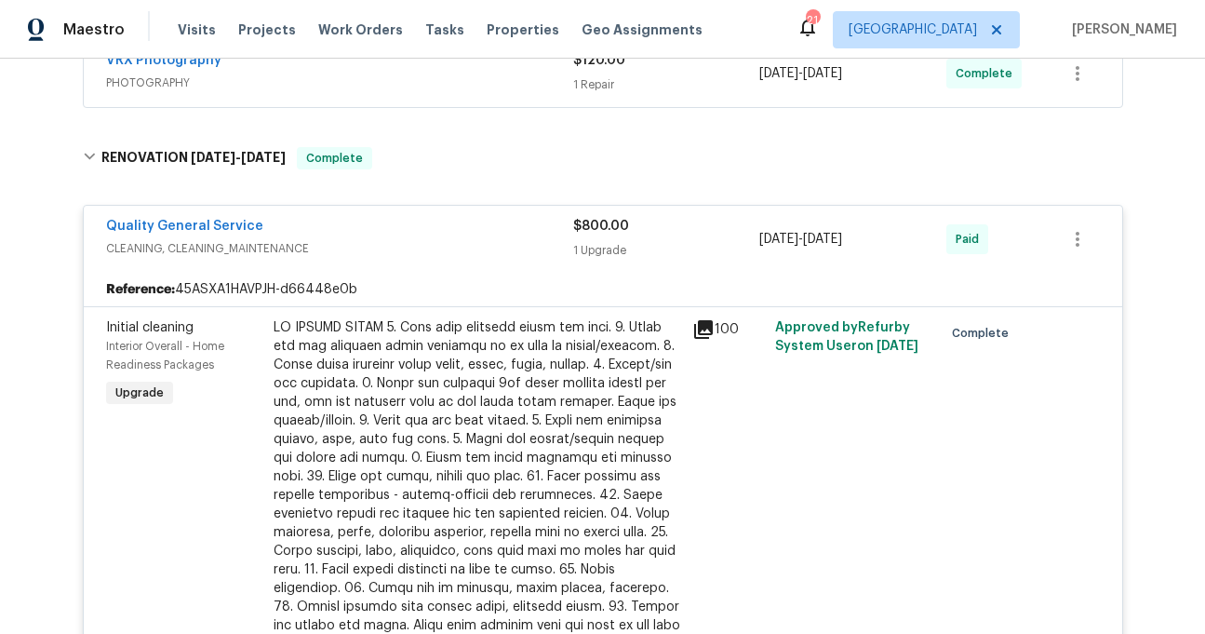
click at [52, 298] on div "Back to all projects [STREET_ADDRESS][PERSON_NAME] 4 Beds | 3 Baths | Total: 30…" at bounding box center [602, 346] width 1205 height 575
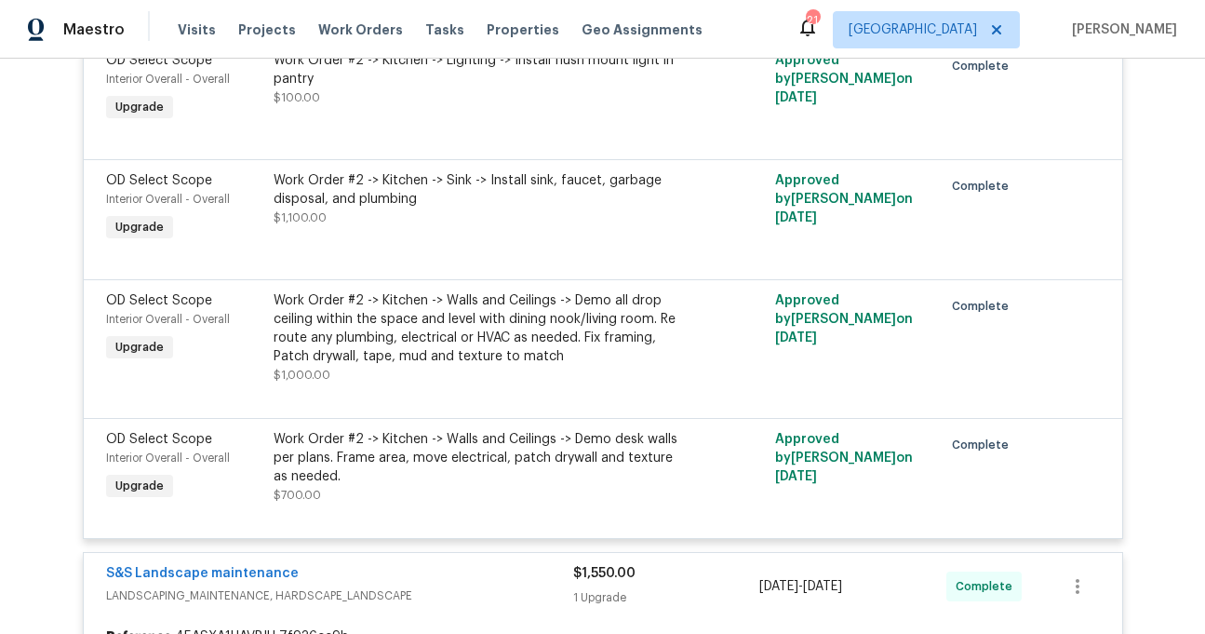
scroll to position [5030, 0]
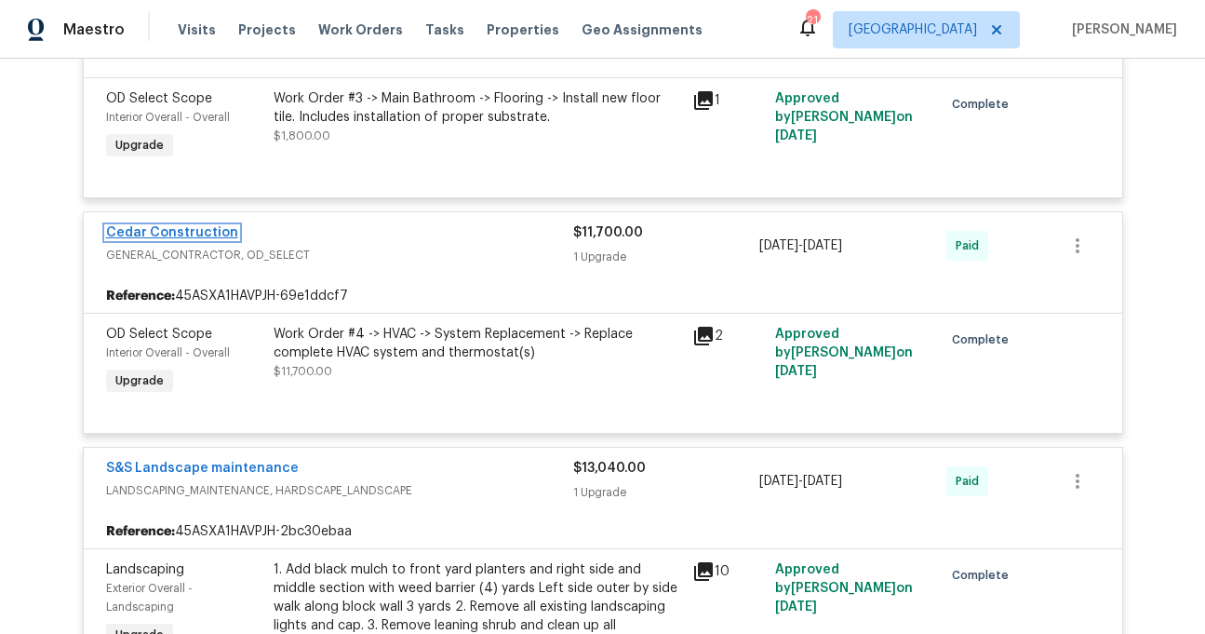
click at [182, 239] on link "Cedar Construction" at bounding box center [172, 232] width 132 height 13
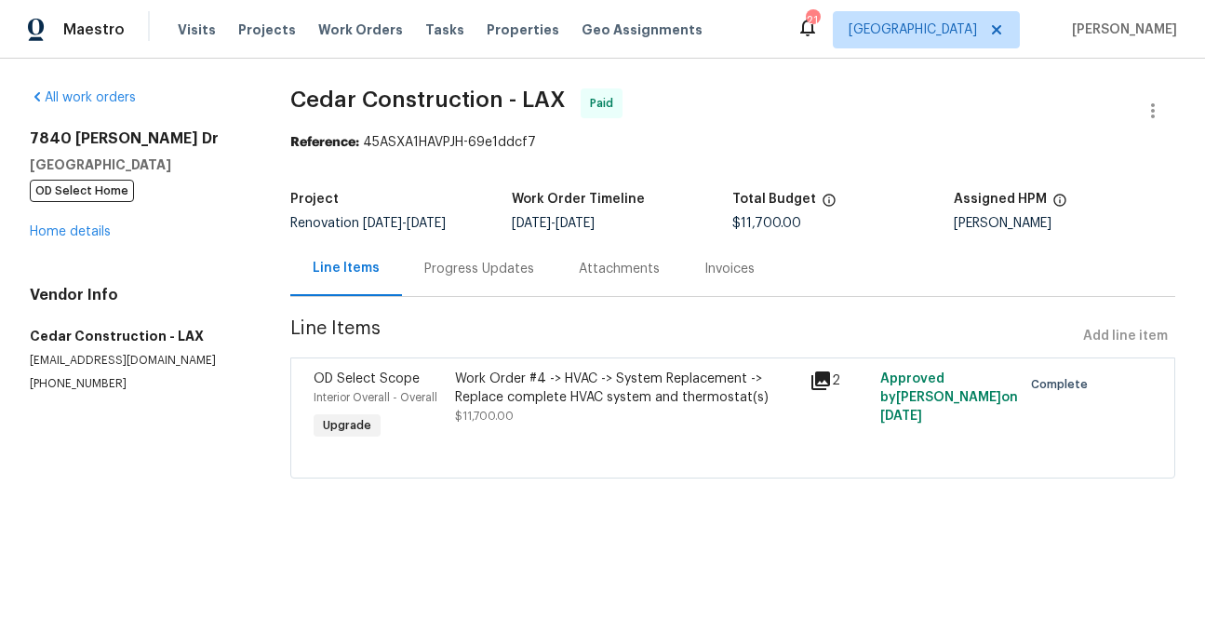
click at [509, 376] on div "Work Order #4 -> HVAC -> System Replacement -> Replace complete HVAC system and…" at bounding box center [626, 387] width 342 height 37
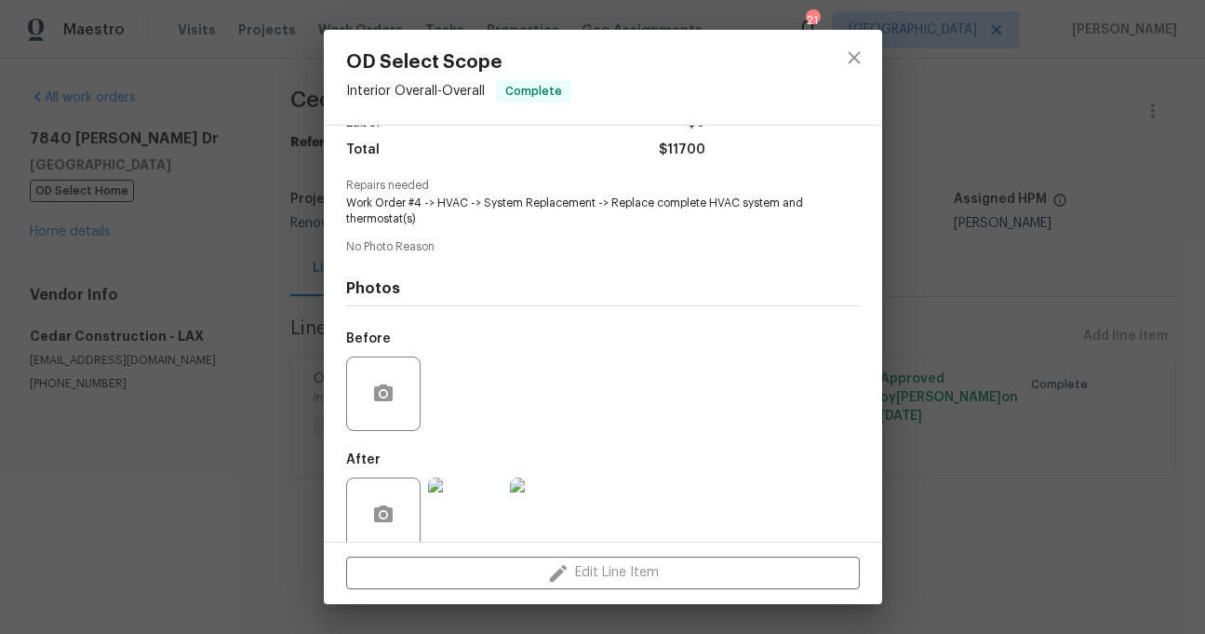
scroll to position [176, 0]
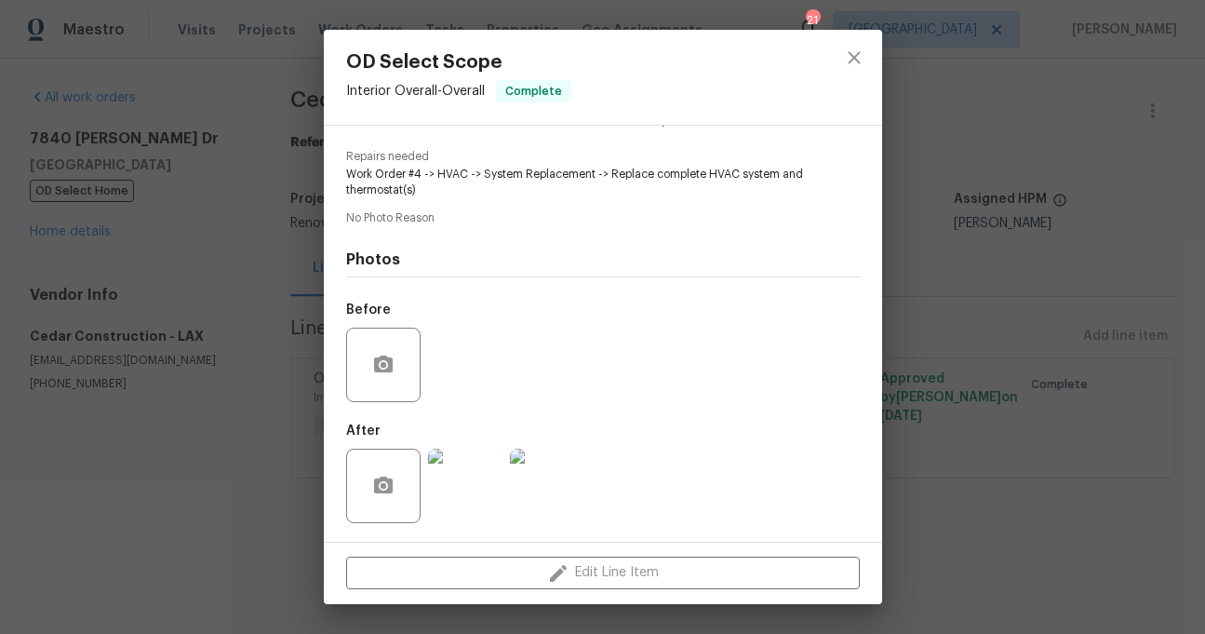
click at [476, 499] on img at bounding box center [465, 486] width 74 height 74
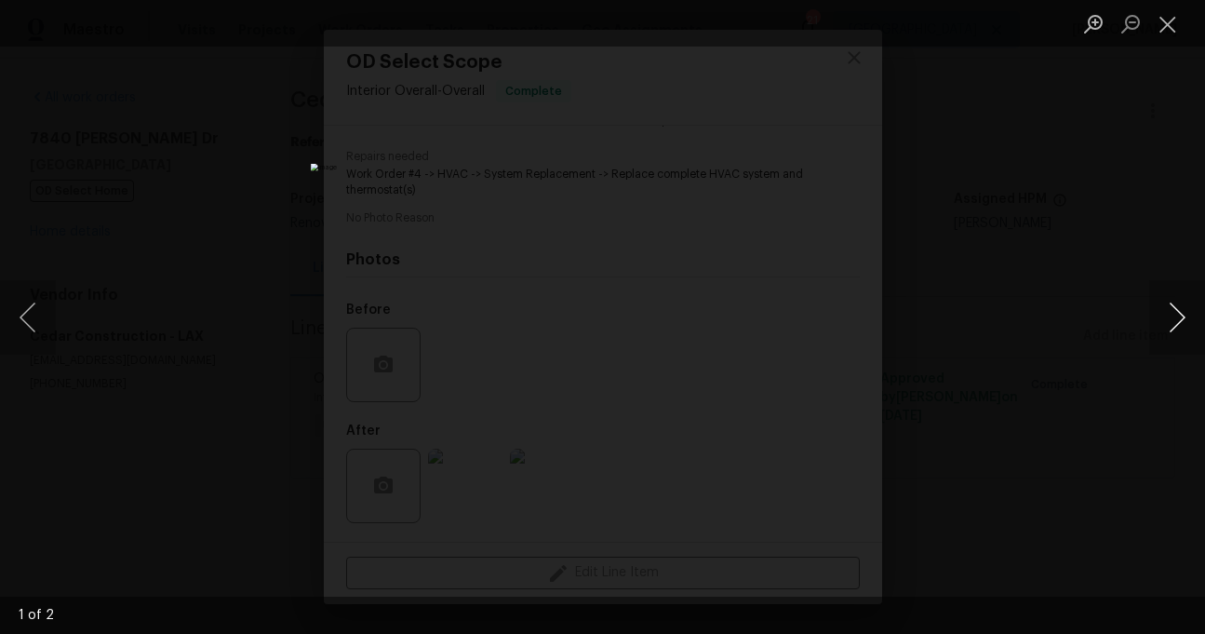
click at [1159, 316] on button "Next image" at bounding box center [1177, 317] width 56 height 74
click at [1160, 316] on button "Next image" at bounding box center [1177, 317] width 56 height 74
click at [26, 309] on button "Previous image" at bounding box center [28, 317] width 56 height 74
click at [34, 309] on button "Previous image" at bounding box center [28, 317] width 56 height 74
click at [1181, 317] on button "Next image" at bounding box center [1177, 317] width 56 height 74
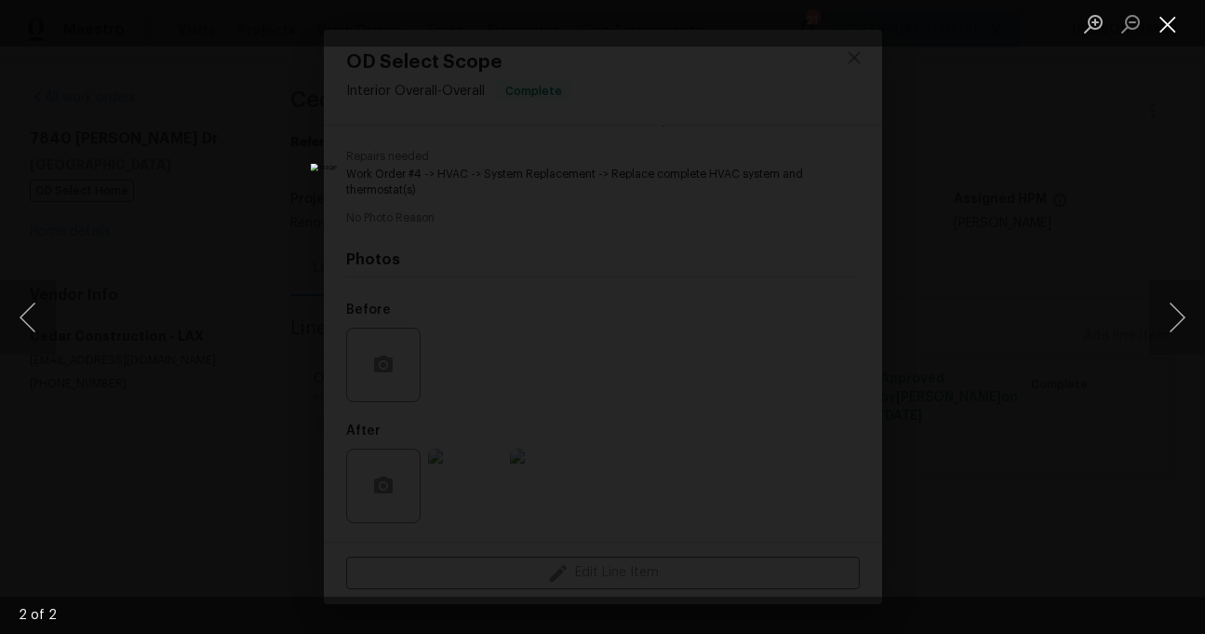
click at [1168, 26] on button "Close lightbox" at bounding box center [1167, 23] width 37 height 33
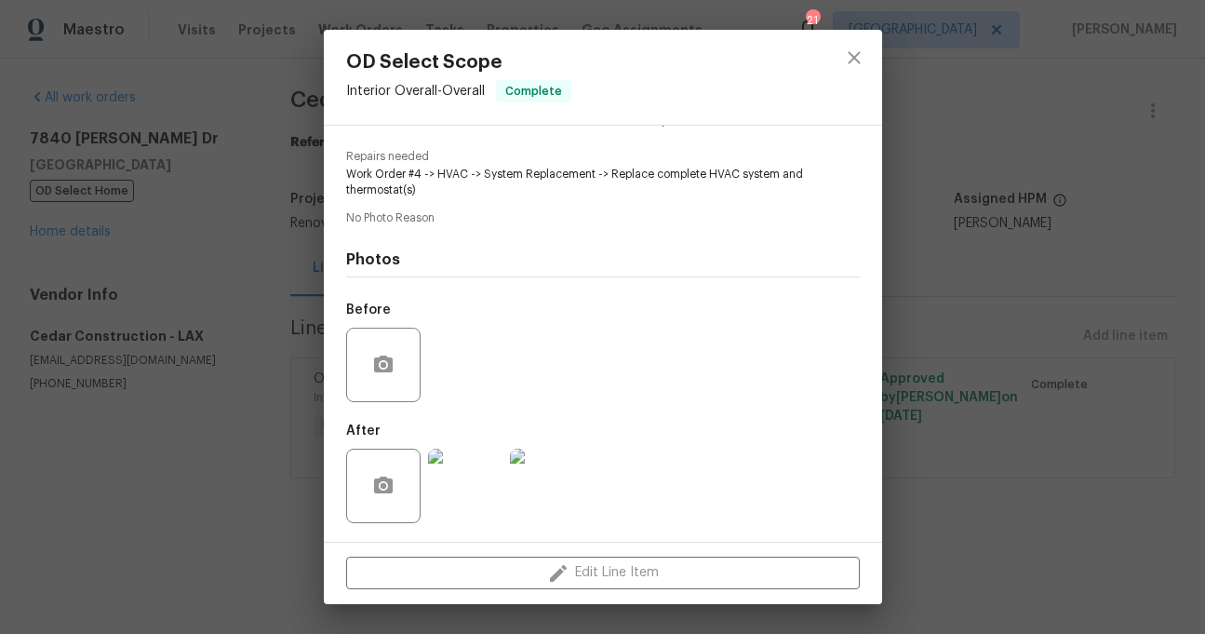
click at [248, 371] on div "OD Select Scope Interior Overall - Overall Complete Vendor Cedar Construction A…" at bounding box center [602, 317] width 1205 height 634
